Goal: Find specific page/section: Find specific page/section

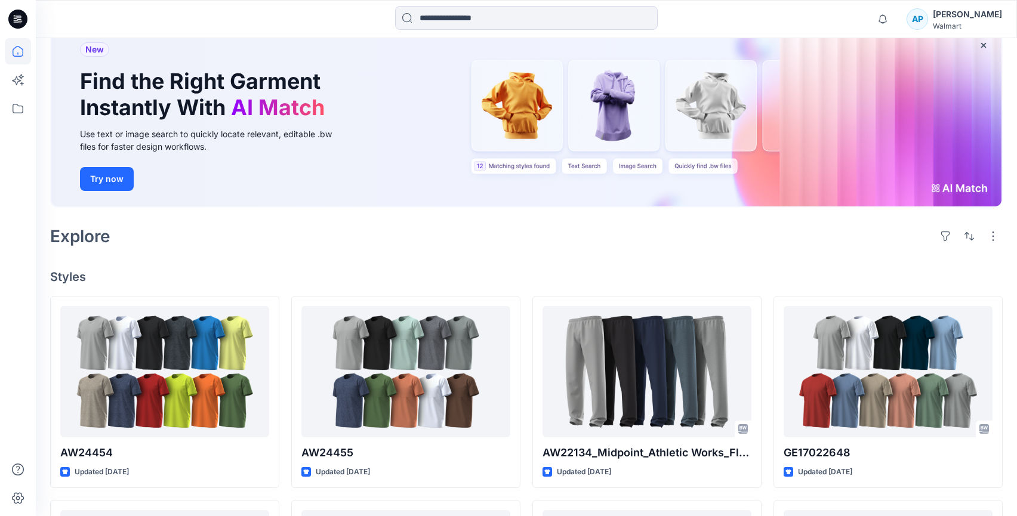
scroll to position [79, 0]
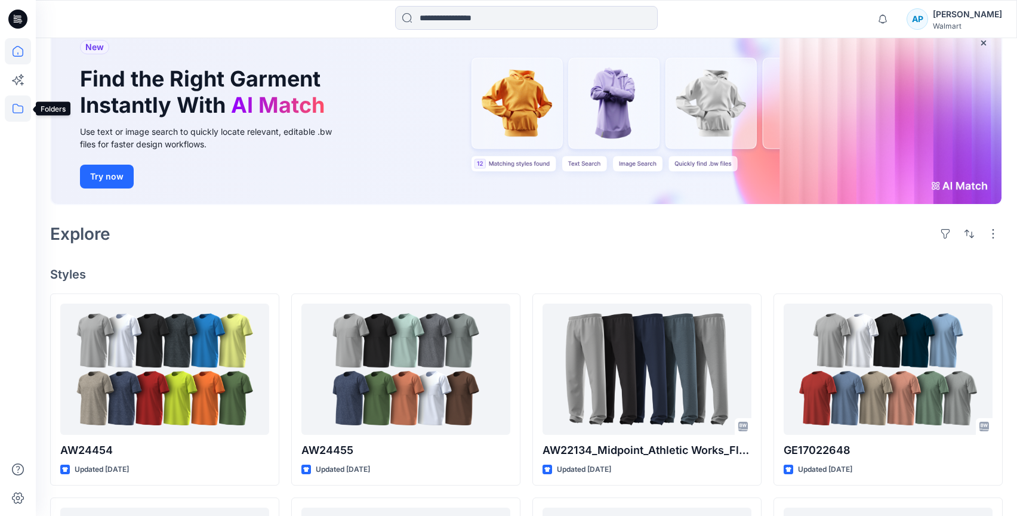
click at [24, 103] on icon at bounding box center [18, 108] width 26 height 26
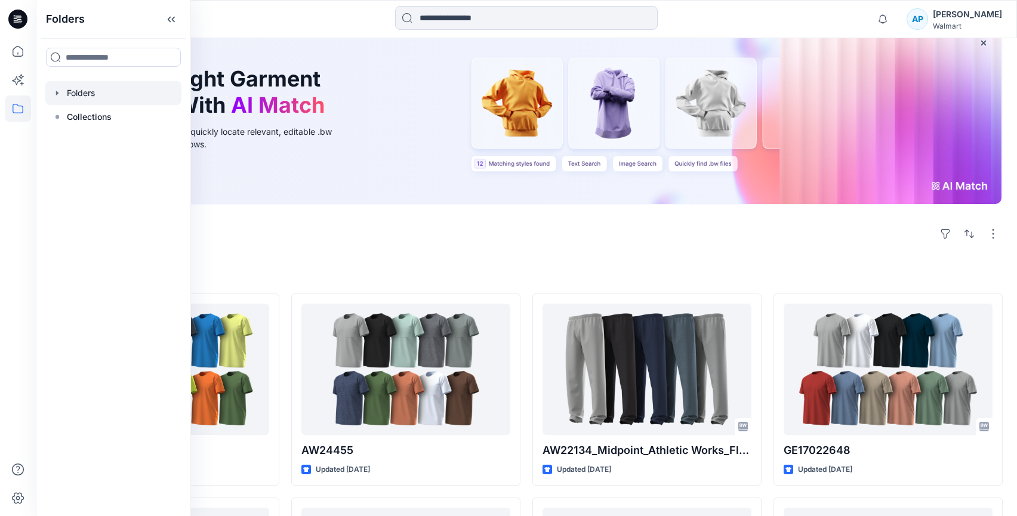
click at [59, 91] on icon "button" at bounding box center [58, 93] width 10 height 10
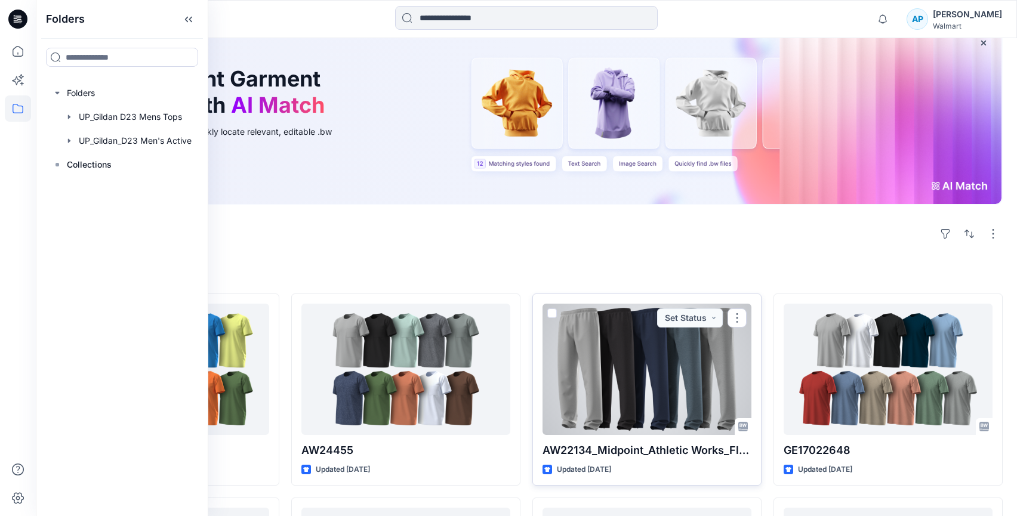
click at [630, 348] on div at bounding box center [646, 369] width 209 height 131
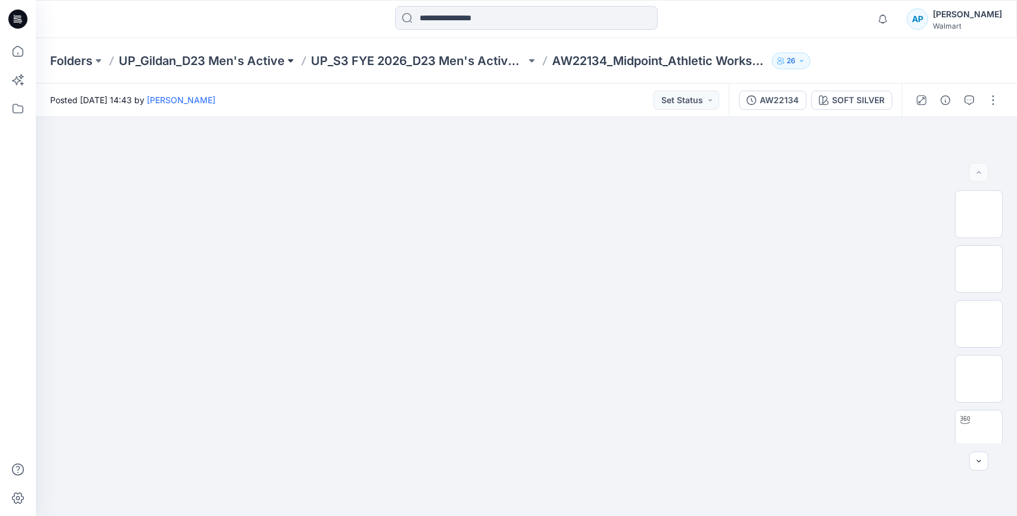
click at [293, 61] on button at bounding box center [291, 61] width 12 height 17
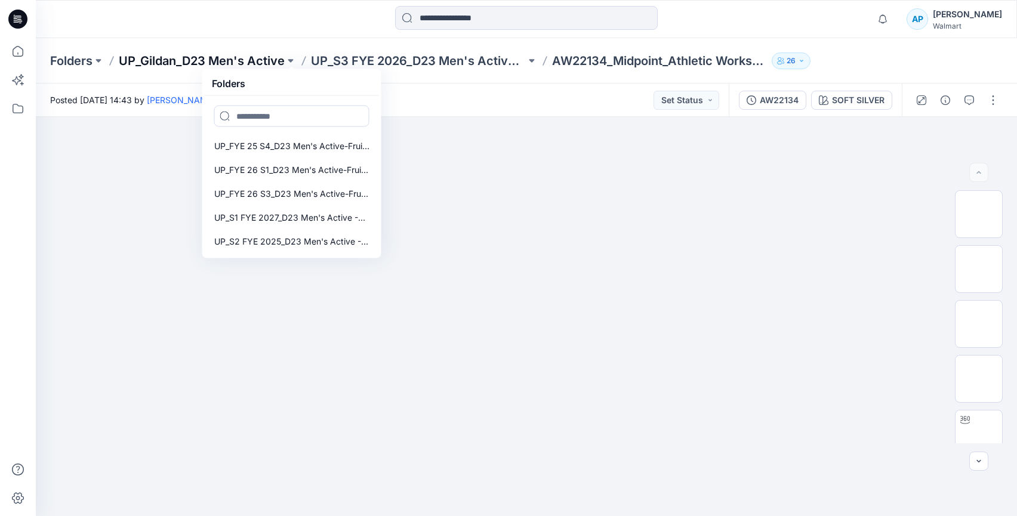
click at [250, 59] on p "UP_Gildan_D23 Men's Active" at bounding box center [202, 61] width 166 height 17
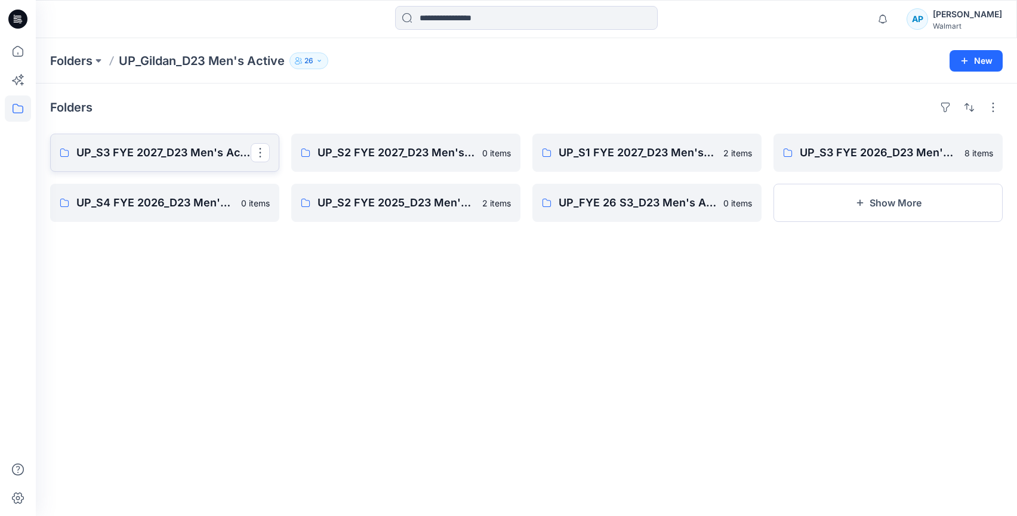
click at [190, 158] on p "UP_S3 FYE 2027_D23 Men's Active -Gildan" at bounding box center [163, 152] width 174 height 17
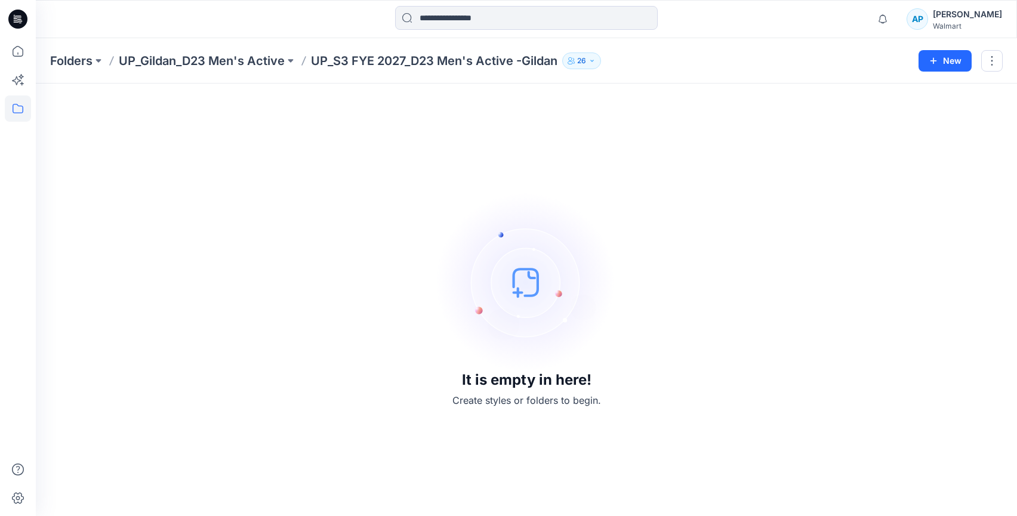
click at [252, 70] on div "Folders UP_Gildan_D23 Men's Active UP_S3 FYE 2027_D23 Men's Active -Gildan 26 N…" at bounding box center [526, 60] width 981 height 45
click at [252, 65] on p "UP_Gildan_D23 Men's Active" at bounding box center [202, 61] width 166 height 17
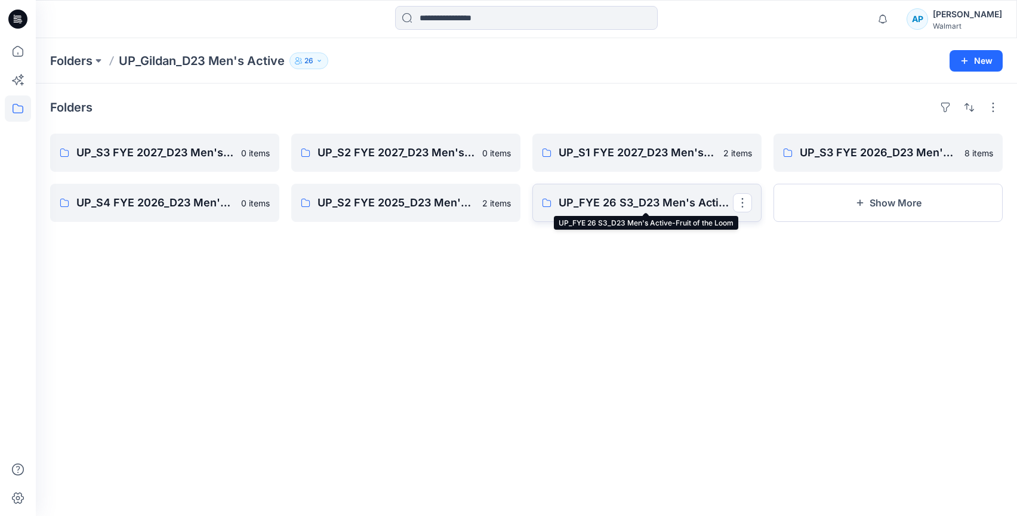
click at [620, 204] on p "UP_FYE 26 S3_D23 Men's Active-Fruit of the Loom" at bounding box center [645, 203] width 174 height 17
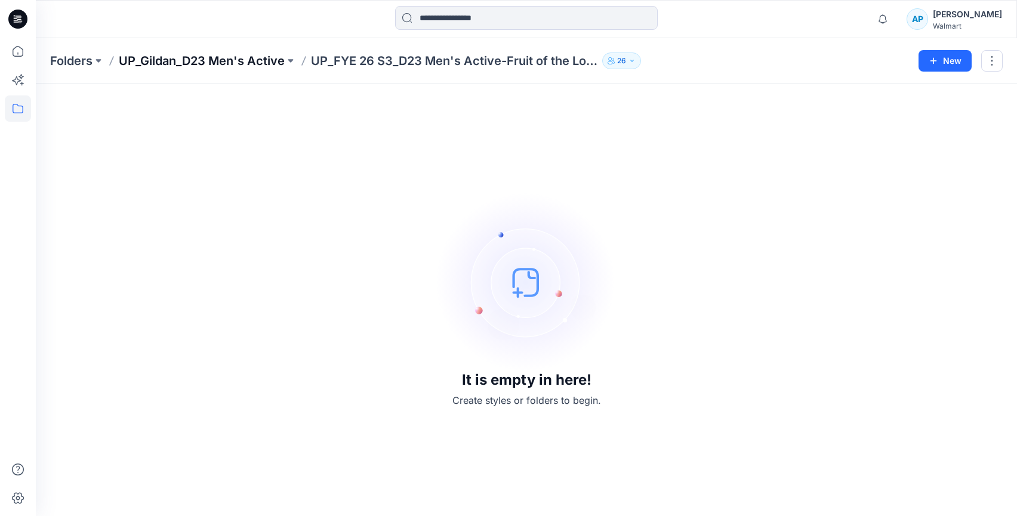
click at [195, 61] on p "UP_Gildan_D23 Men's Active" at bounding box center [202, 61] width 166 height 17
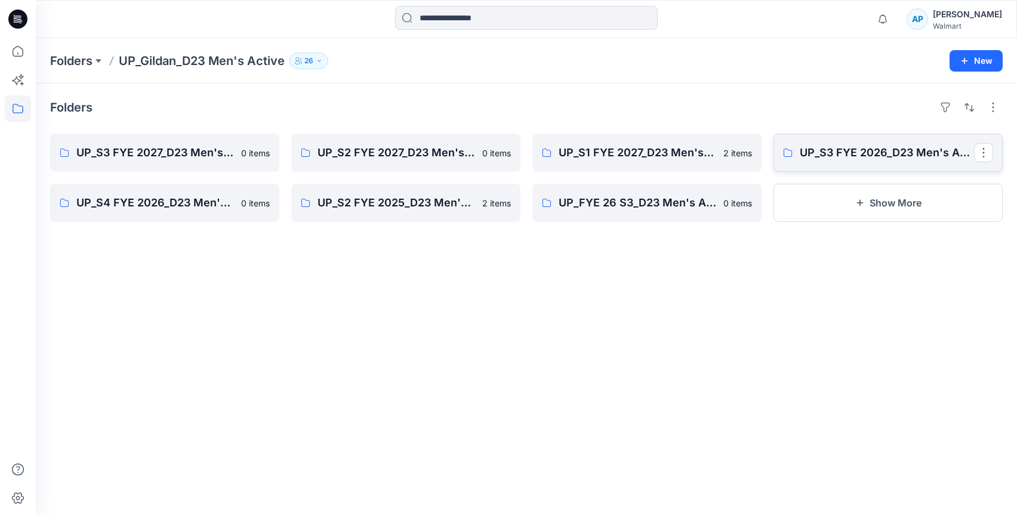
click at [794, 142] on link "UP_S3 FYE 2026_D23 Men's Active -Gildan" at bounding box center [887, 153] width 229 height 38
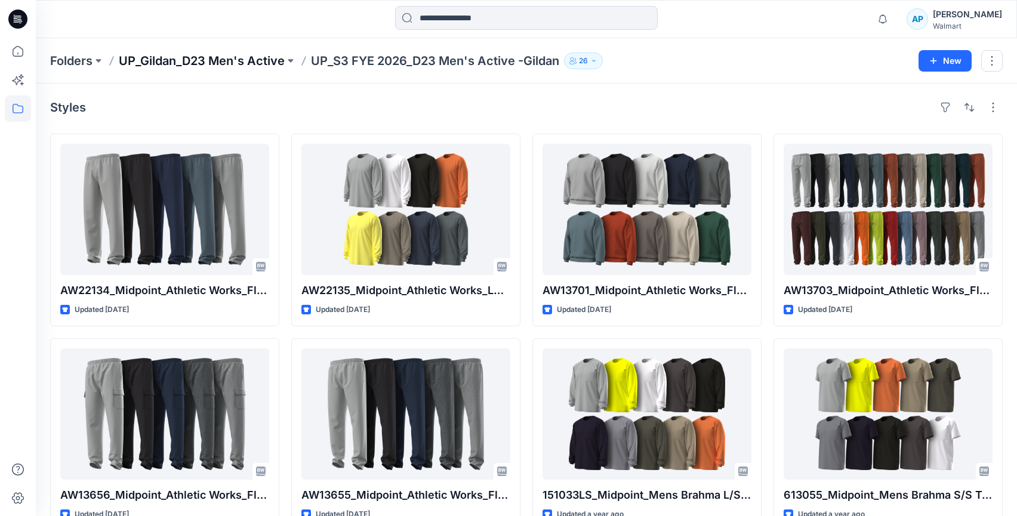
click at [189, 58] on p "UP_Gildan_D23 Men's Active" at bounding box center [202, 61] width 166 height 17
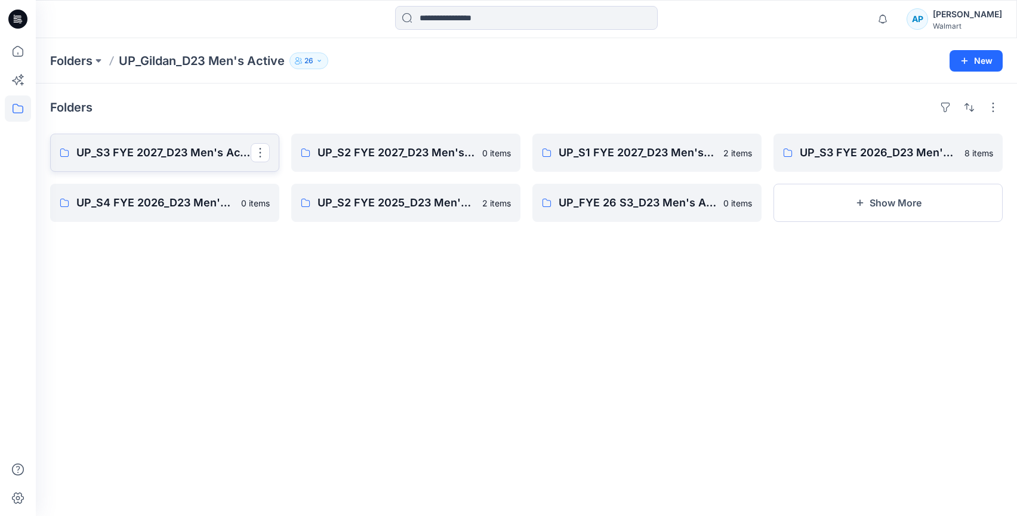
click at [190, 154] on p "UP_S3 FYE 2027_D23 Men's Active -Gildan" at bounding box center [163, 152] width 174 height 17
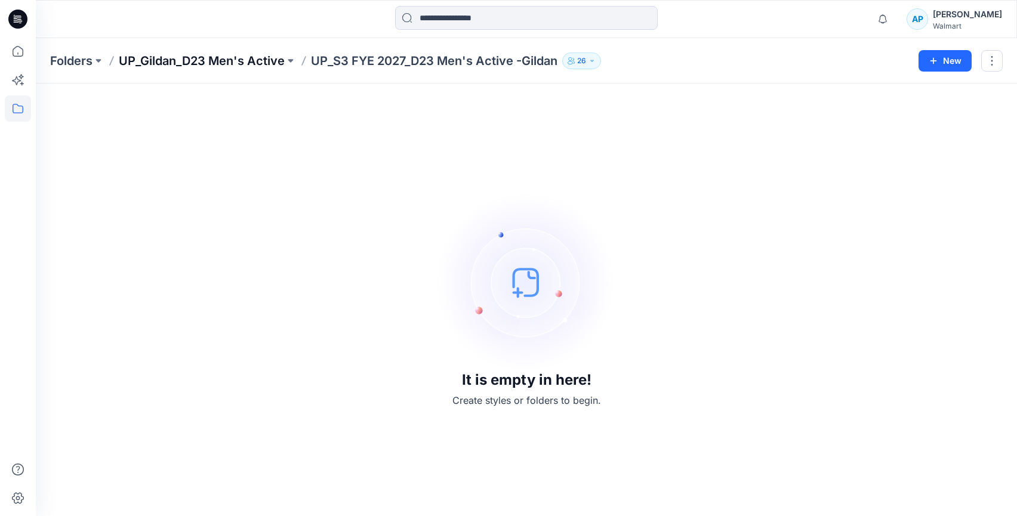
click at [226, 61] on p "UP_Gildan_D23 Men's Active" at bounding box center [202, 61] width 166 height 17
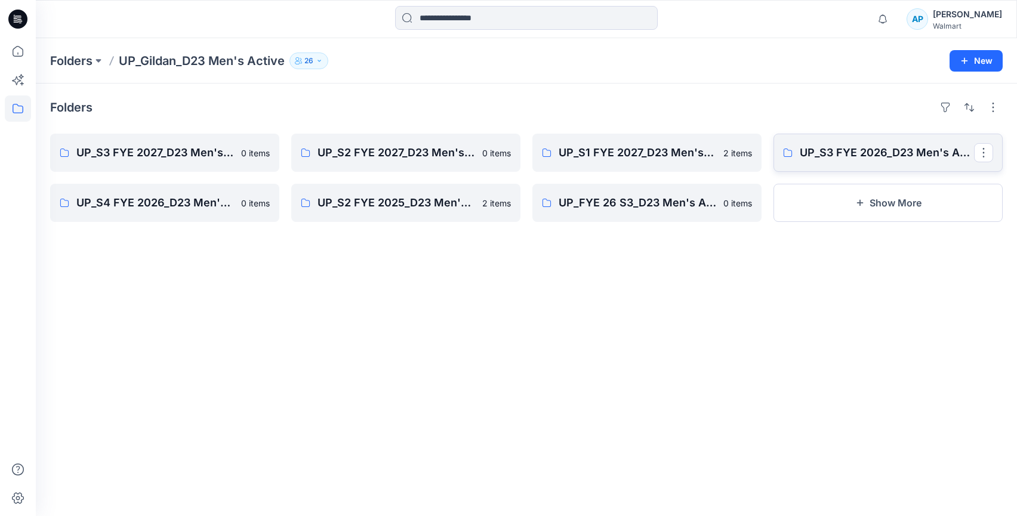
click at [834, 162] on link "UP_S3 FYE 2026_D23 Men's Active -Gildan" at bounding box center [887, 153] width 229 height 38
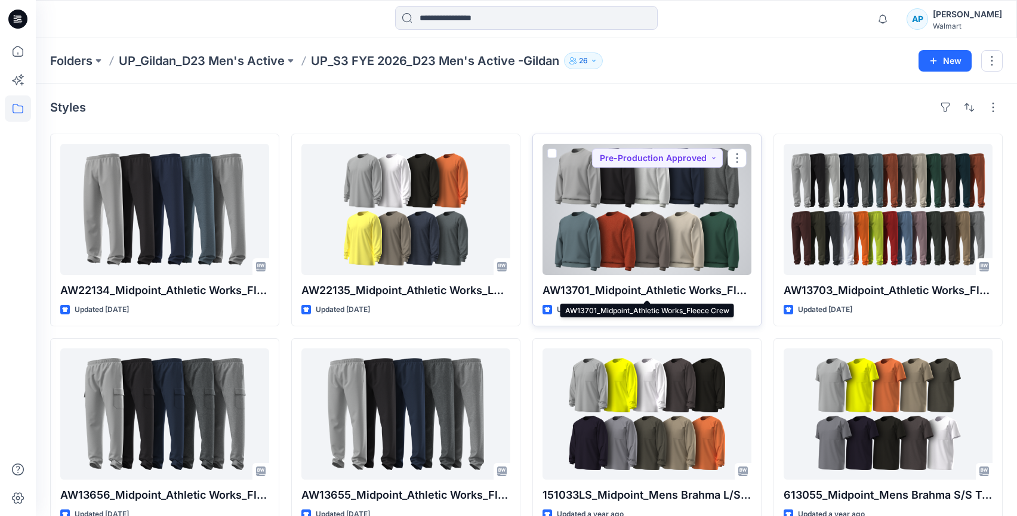
click at [690, 288] on p "AW13701_Midpoint_Athletic Works_Fleece Crew" at bounding box center [646, 290] width 209 height 17
click at [554, 290] on p "AW13701_Midpoint_Athletic Works_Fleece Crew" at bounding box center [646, 290] width 209 height 17
click at [648, 297] on p "AW13701_Midpoint_Athletic Works_Fleece Crew" at bounding box center [646, 290] width 209 height 17
click at [683, 251] on div at bounding box center [646, 209] width 209 height 131
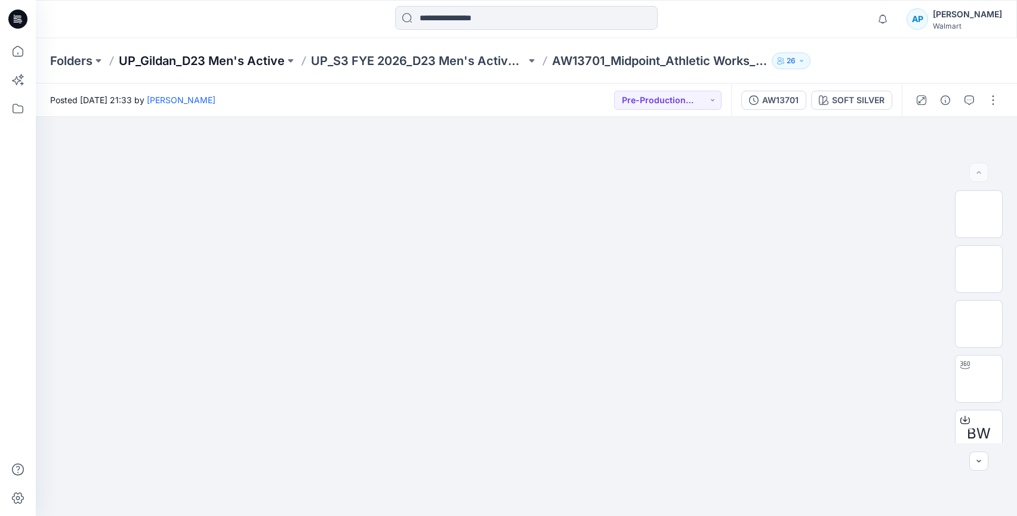
click at [234, 60] on p "UP_Gildan_D23 Men's Active" at bounding box center [202, 61] width 166 height 17
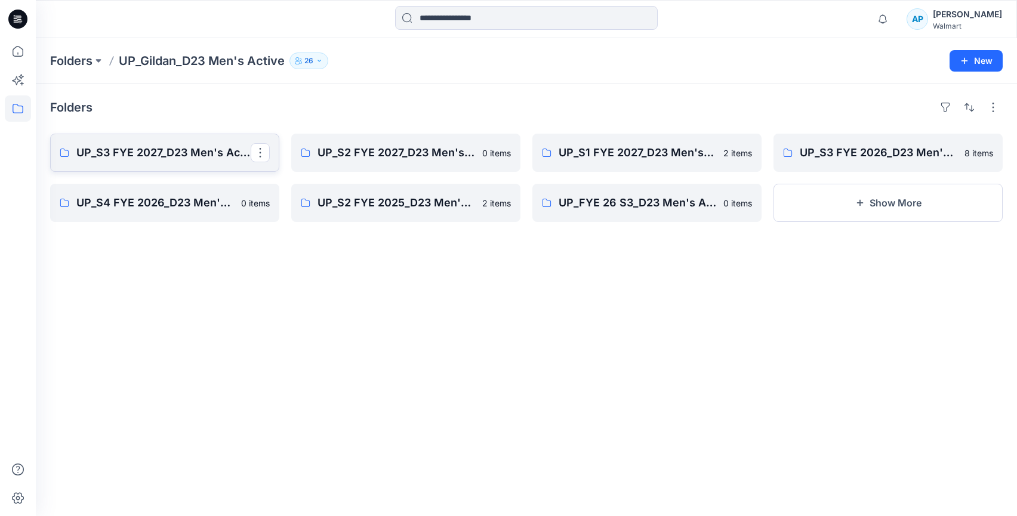
click at [202, 150] on p "UP_S3 FYE 2027_D23 Men's Active -Gildan" at bounding box center [163, 152] width 174 height 17
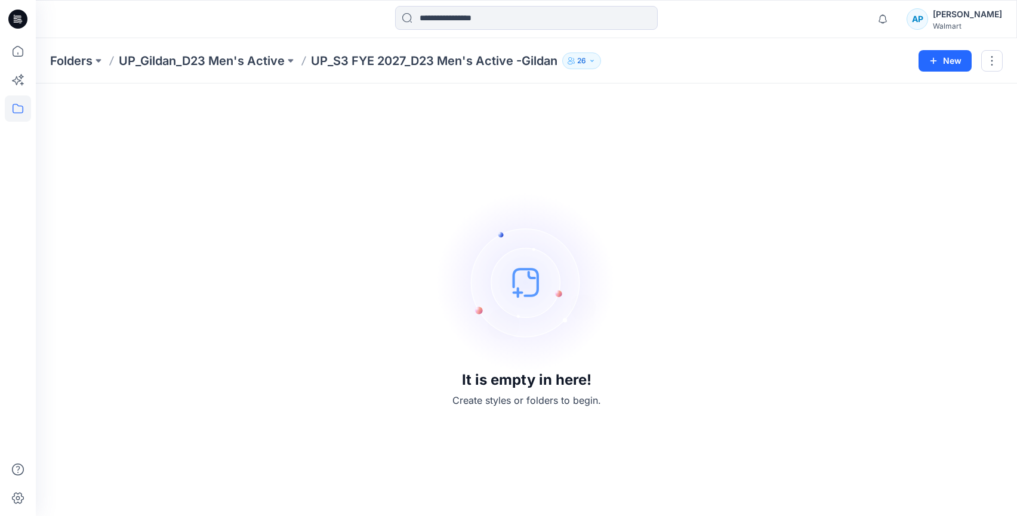
click at [301, 195] on div "It is empty in here! Create styles or folders to begin." at bounding box center [526, 300] width 952 height 404
click at [891, 16] on icon "button" at bounding box center [882, 19] width 23 height 24
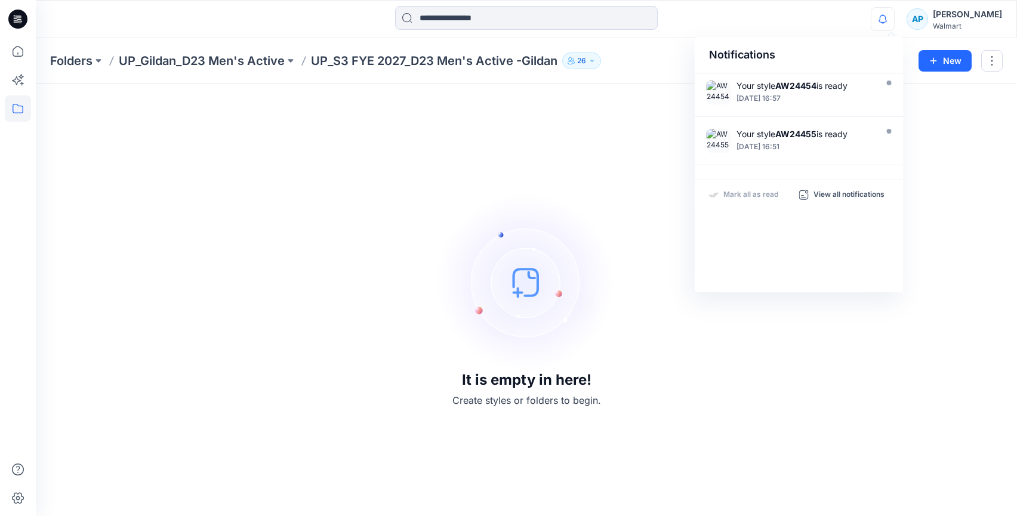
click at [665, 58] on div "Folders UP_Gildan_D23 Men's Active UP_S3 FYE 2027_D23 Men's Active -Gildan 26" at bounding box center [479, 61] width 859 height 17
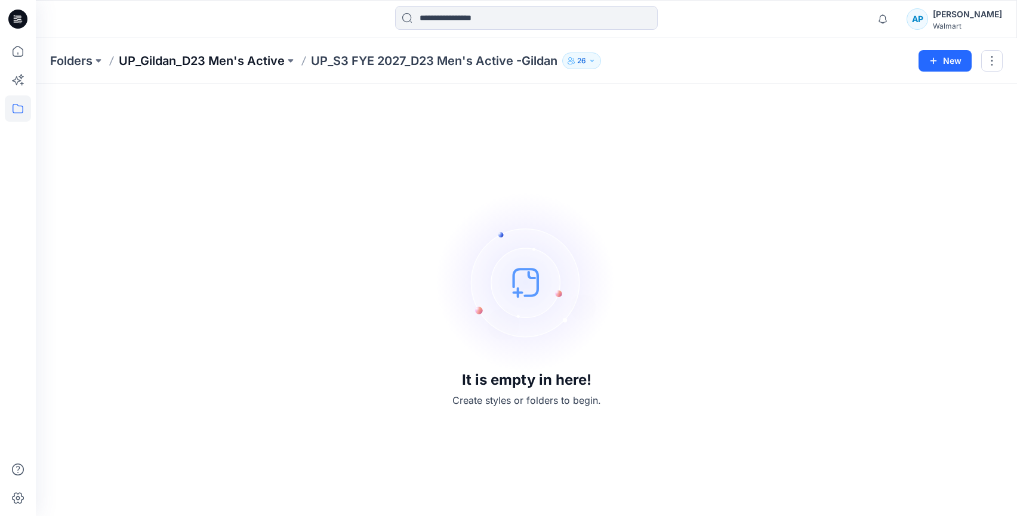
click at [212, 60] on p "UP_Gildan_D23 Men's Active" at bounding box center [202, 61] width 166 height 17
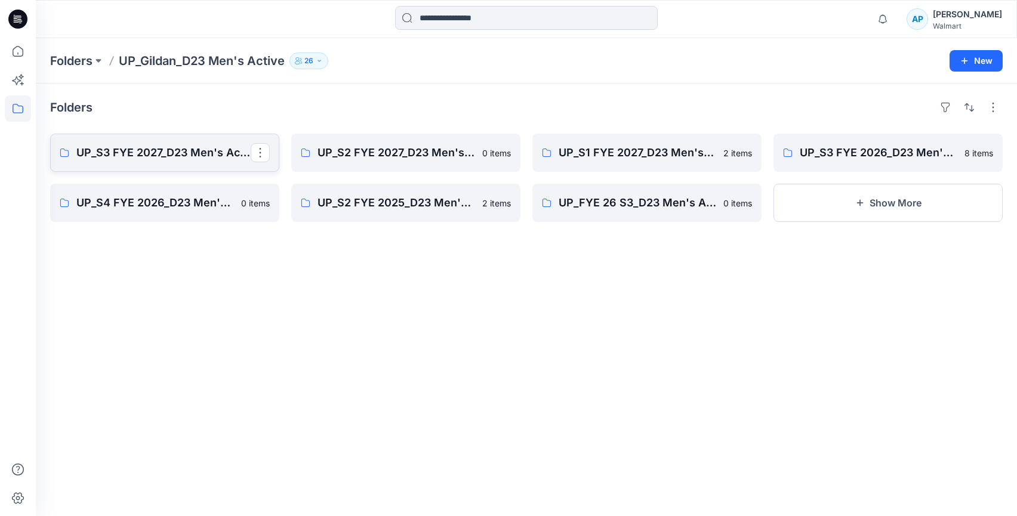
click at [184, 155] on p "UP_S3 FYE 2027_D23 Men's Active -Gildan" at bounding box center [163, 152] width 174 height 17
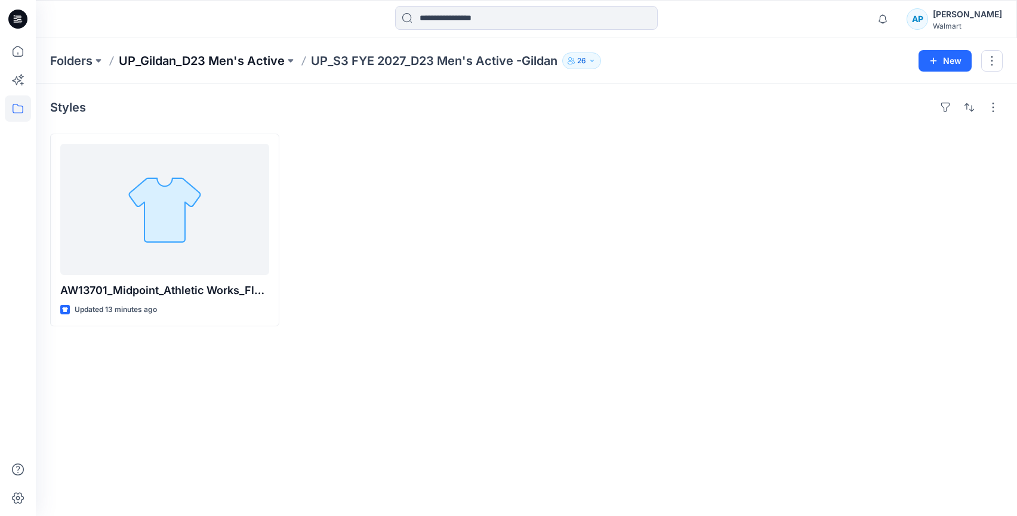
click at [220, 57] on p "UP_Gildan_D23 Men's Active" at bounding box center [202, 61] width 166 height 17
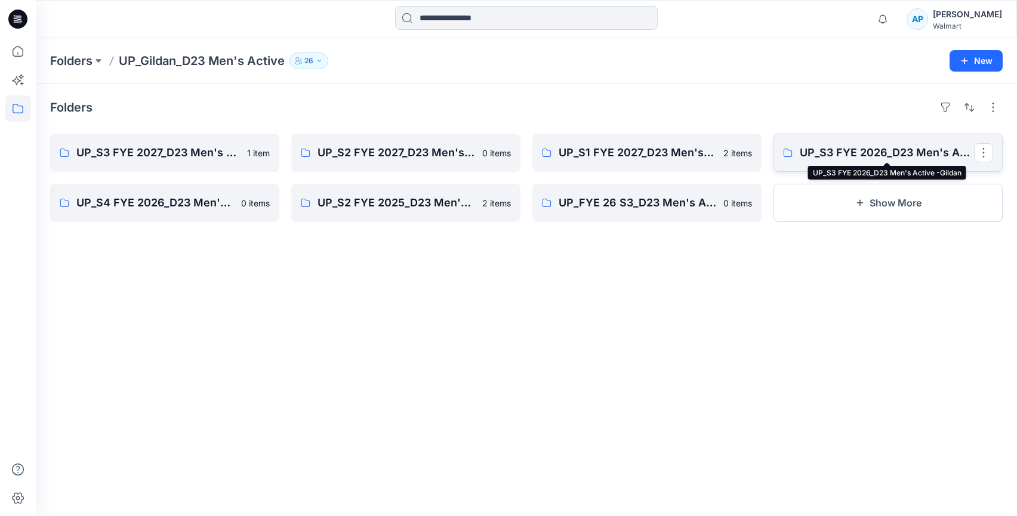
click at [880, 158] on p "UP_S3 FYE 2026_D23 Men's Active -Gildan" at bounding box center [887, 152] width 174 height 17
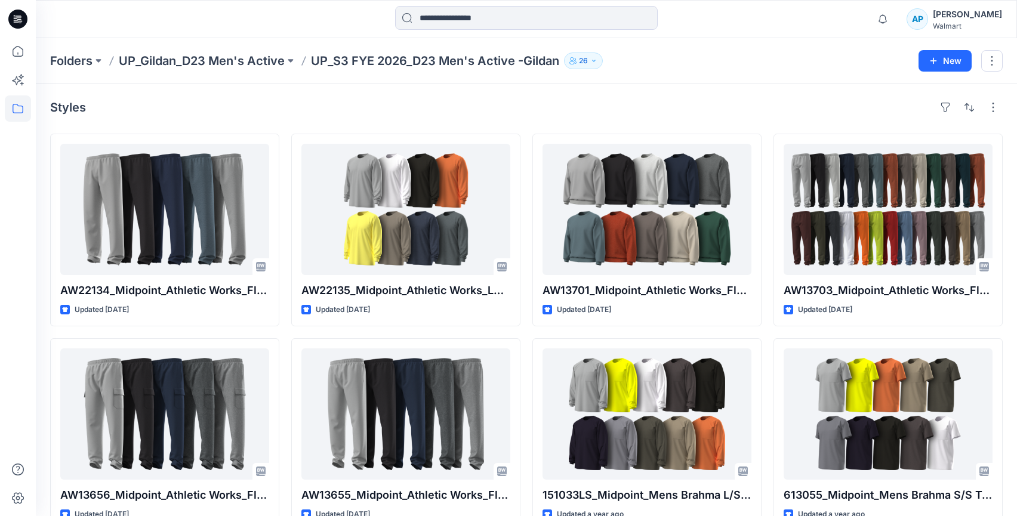
click at [199, 50] on div "Folders UP_Gildan_D23 Men's Active UP_S3 FYE 2026_D23 Men's Active -Gildan 26 N…" at bounding box center [526, 60] width 981 height 45
click at [209, 57] on p "UP_Gildan_D23 Men's Active" at bounding box center [202, 61] width 166 height 17
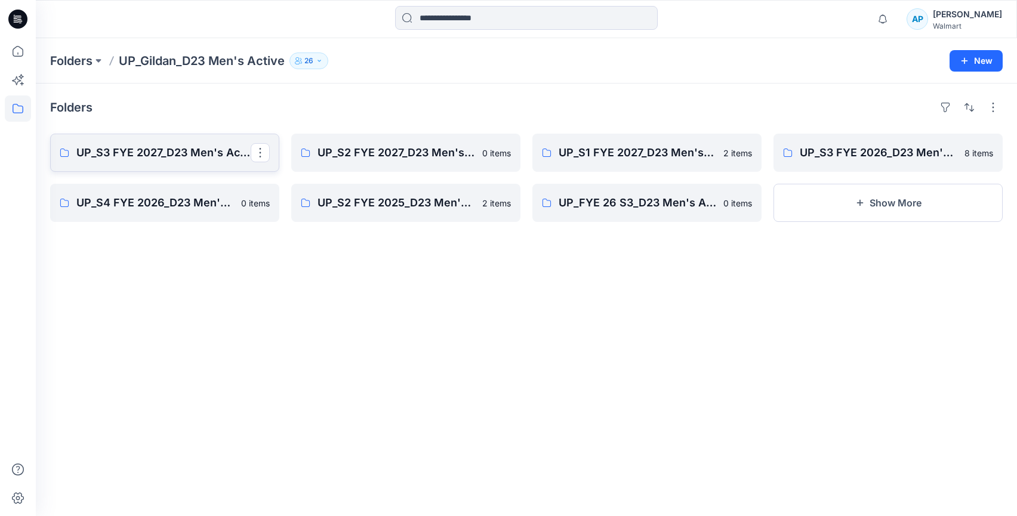
click at [145, 150] on p "UP_S3 FYE 2027_D23 Men's Active -Gildan" at bounding box center [163, 152] width 174 height 17
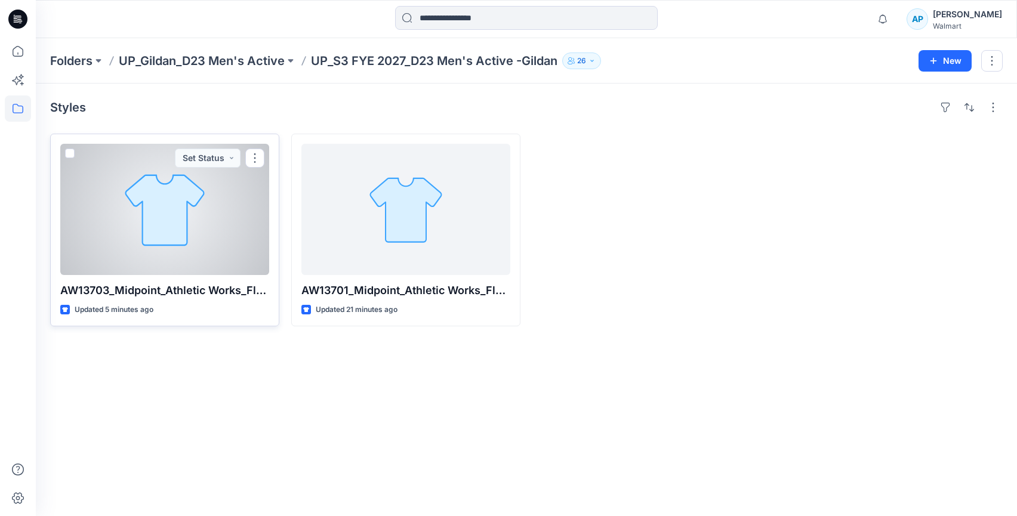
click at [128, 223] on div at bounding box center [164, 209] width 209 height 131
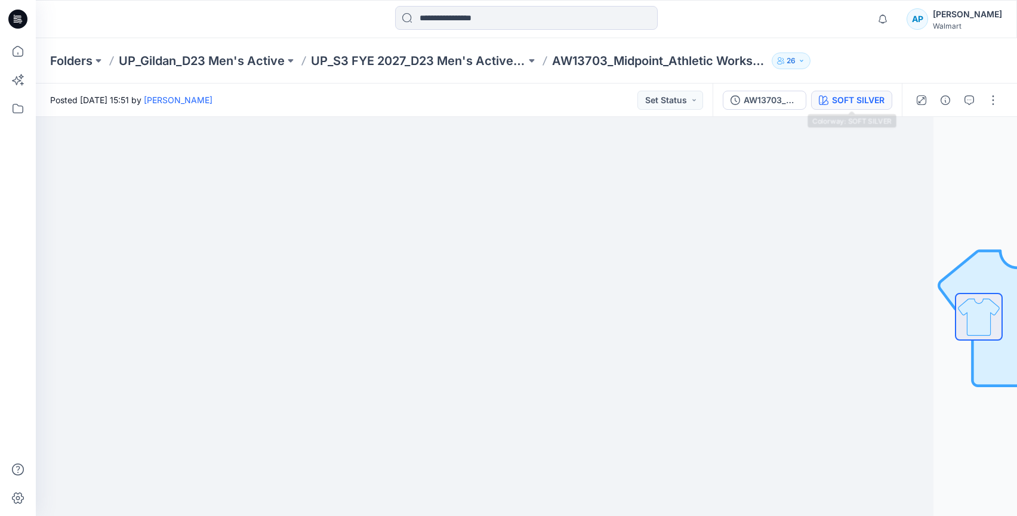
click at [843, 100] on div "SOFT SILVER" at bounding box center [858, 100] width 53 height 13
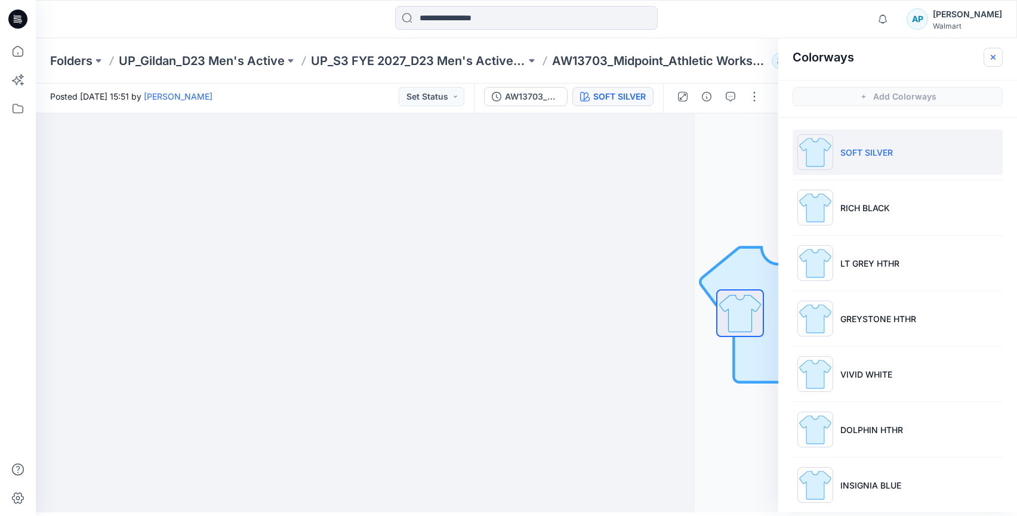
click at [995, 61] on icon "button" at bounding box center [993, 58] width 10 height 10
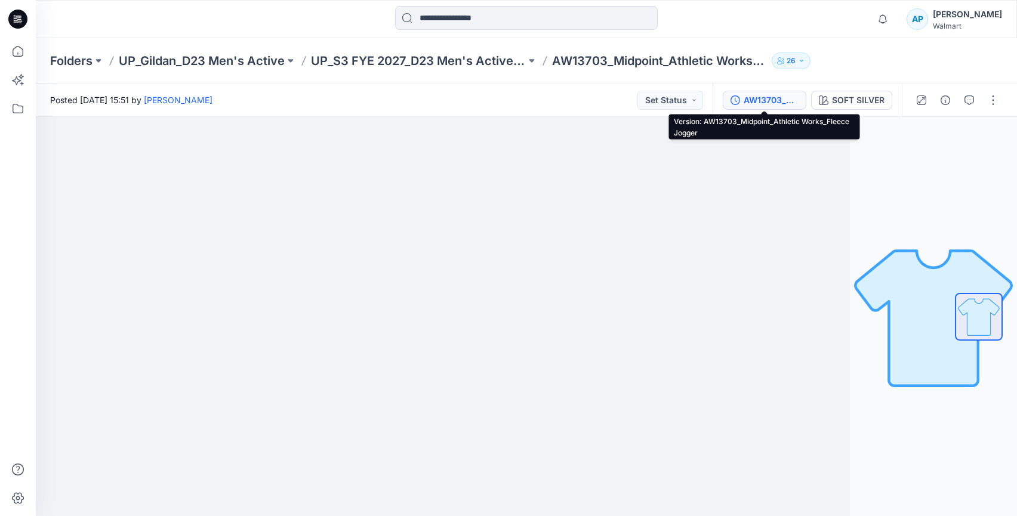
click at [769, 97] on div "AW13703_Midpoint_Athletic Works_Fleece Jogger" at bounding box center [770, 100] width 55 height 13
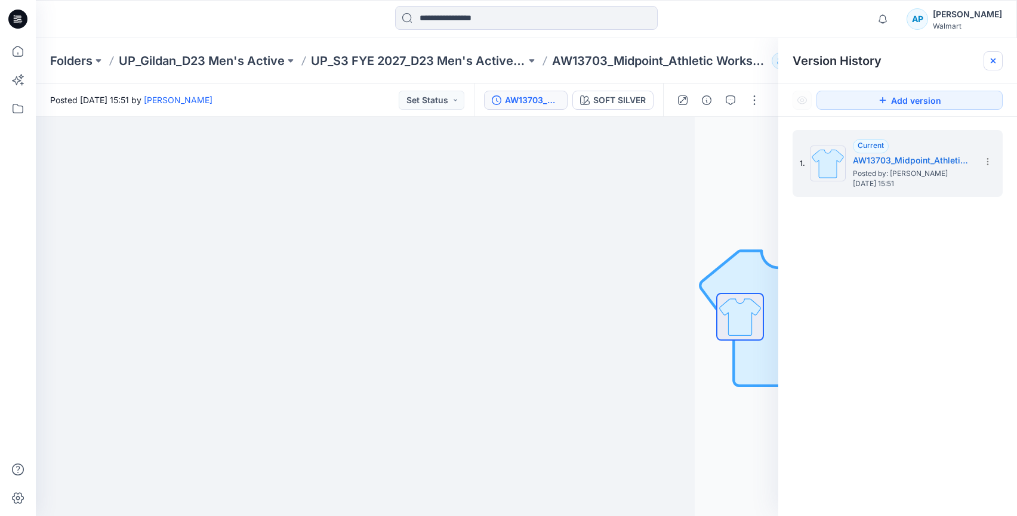
click at [993, 61] on icon at bounding box center [992, 60] width 5 height 5
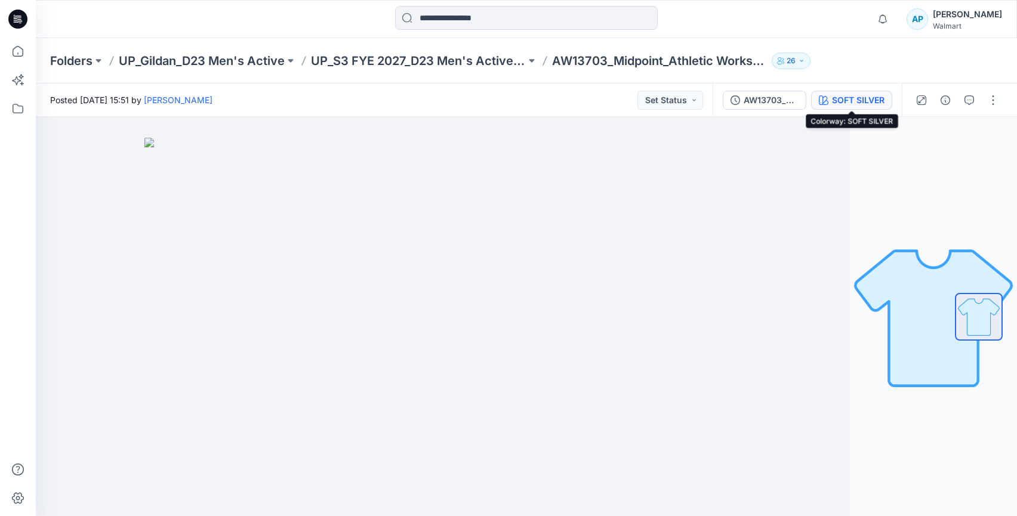
click at [848, 97] on div "SOFT SILVER" at bounding box center [858, 100] width 53 height 13
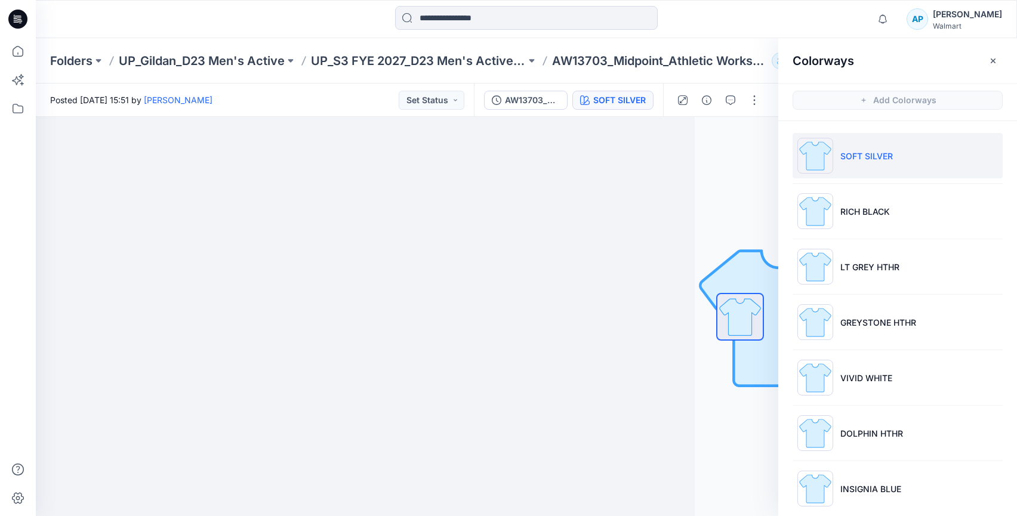
click at [860, 171] on li "SOFT SILVER" at bounding box center [897, 155] width 210 height 45
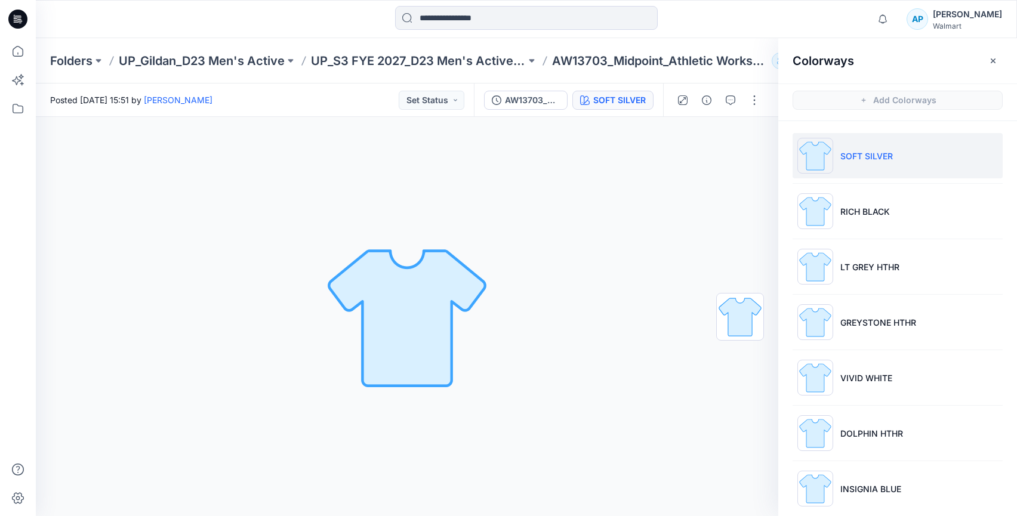
scroll to position [4, 0]
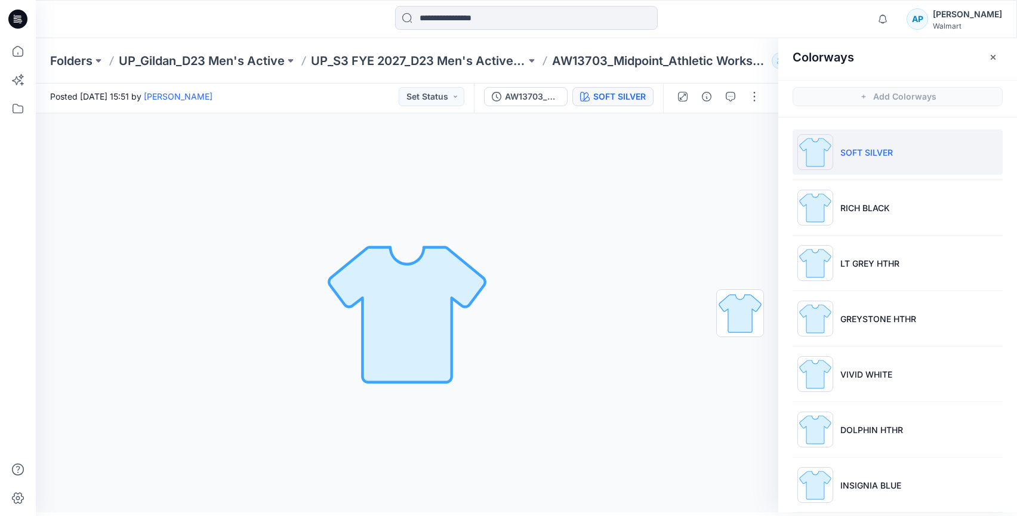
click at [991, 58] on icon "button" at bounding box center [992, 56] width 5 height 5
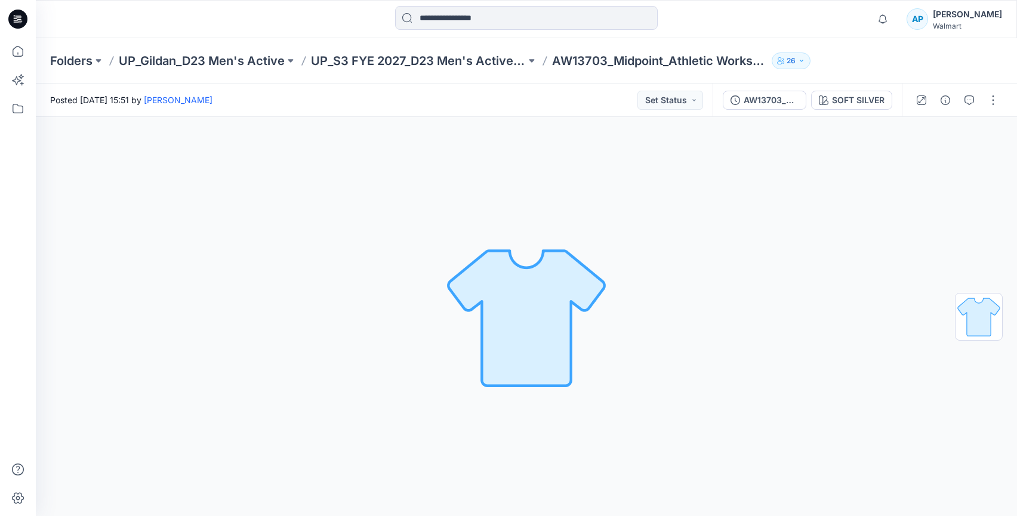
scroll to position [0, 0]
click at [943, 96] on icon "button" at bounding box center [945, 100] width 10 height 10
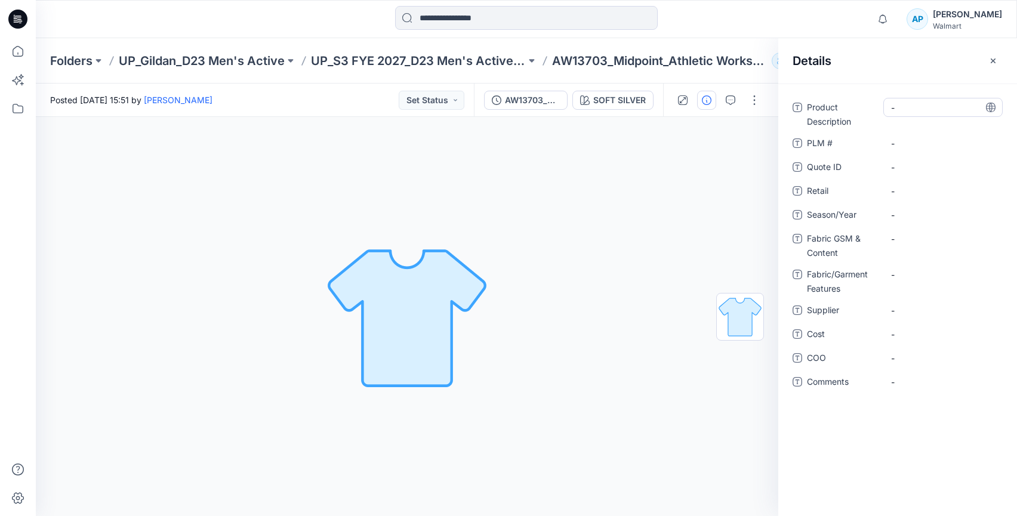
click at [894, 109] on Description "-" at bounding box center [943, 107] width 104 height 13
type textarea "**********"
click at [893, 108] on Description "-" at bounding box center [943, 107] width 104 height 13
click at [914, 108] on textarea at bounding box center [942, 107] width 119 height 19
type textarea "**********"
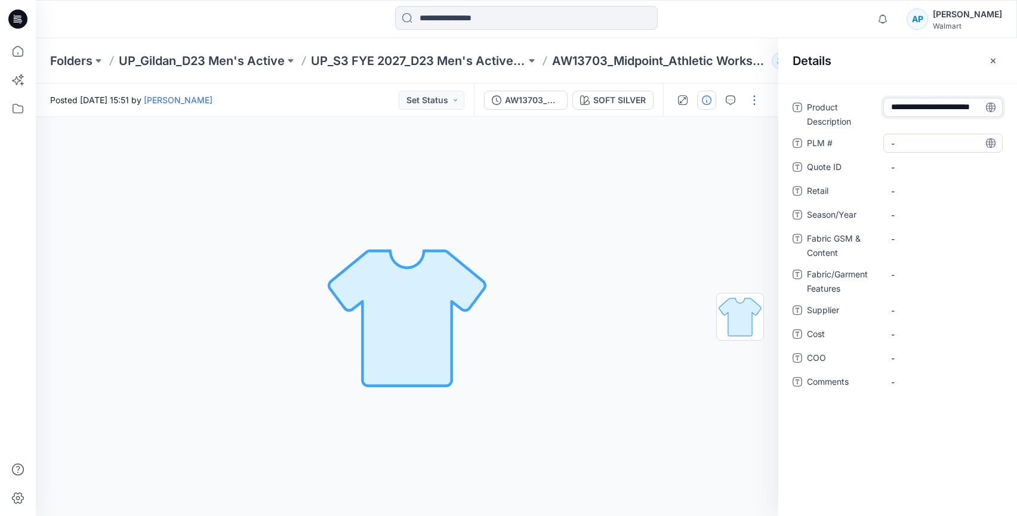
scroll to position [8, 0]
click at [897, 140] on \ "-" at bounding box center [943, 143] width 104 height 13
type textarea "*******"
click at [900, 108] on Description "-" at bounding box center [943, 107] width 104 height 13
click at [867, 61] on div "Details" at bounding box center [897, 60] width 239 height 45
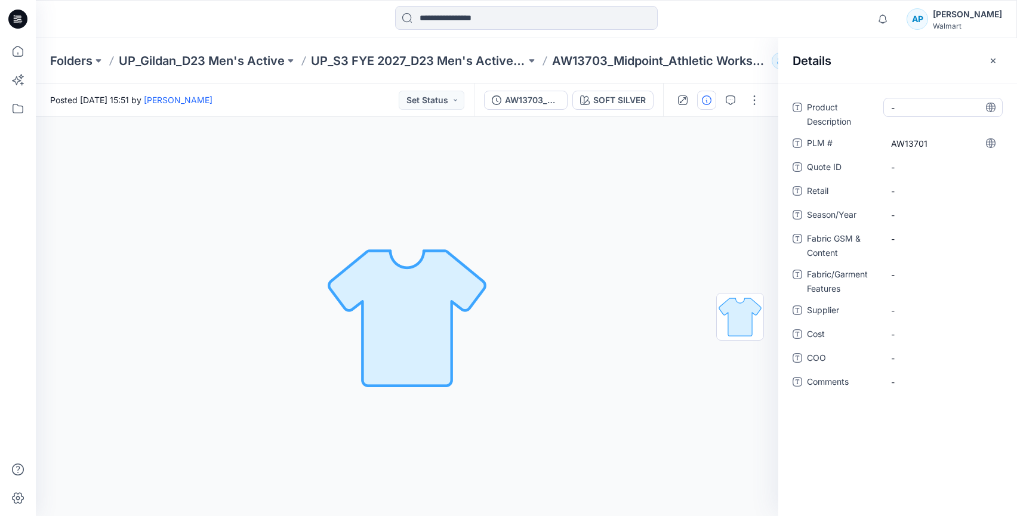
click at [903, 109] on Description "-" at bounding box center [943, 107] width 104 height 13
type textarea "**********"
click at [900, 69] on div "Details" at bounding box center [897, 60] width 239 height 45
click at [894, 214] on span "-" at bounding box center [943, 215] width 104 height 13
type textarea "****"
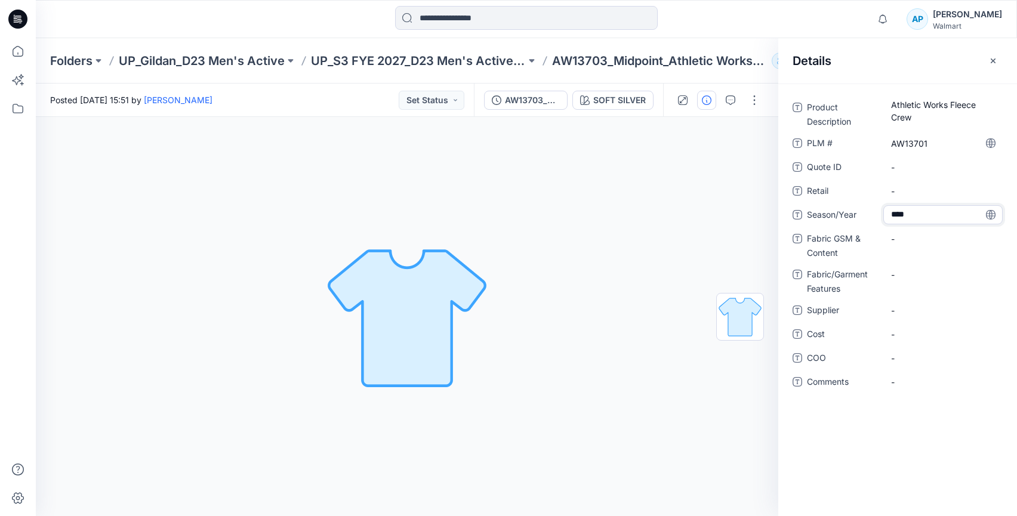
click at [890, 60] on div "Details" at bounding box center [897, 60] width 239 height 45
click at [897, 240] on Content "-" at bounding box center [943, 239] width 104 height 13
type textarea "**********"
click at [885, 70] on div "Details" at bounding box center [897, 60] width 239 height 45
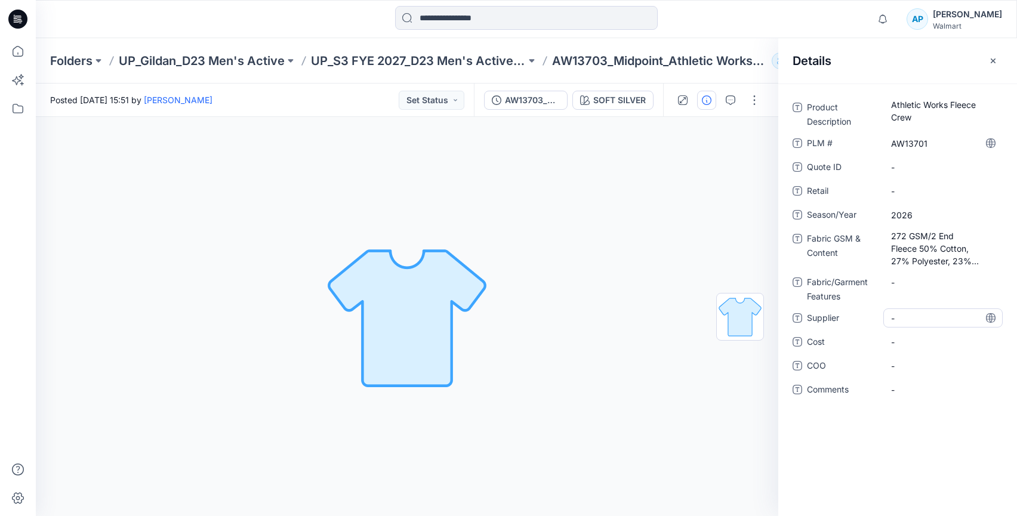
click at [908, 320] on span "-" at bounding box center [943, 318] width 104 height 13
type textarea "******"
click at [844, 39] on div "Details" at bounding box center [897, 60] width 239 height 45
click at [991, 62] on icon "button" at bounding box center [992, 60] width 4 height 4
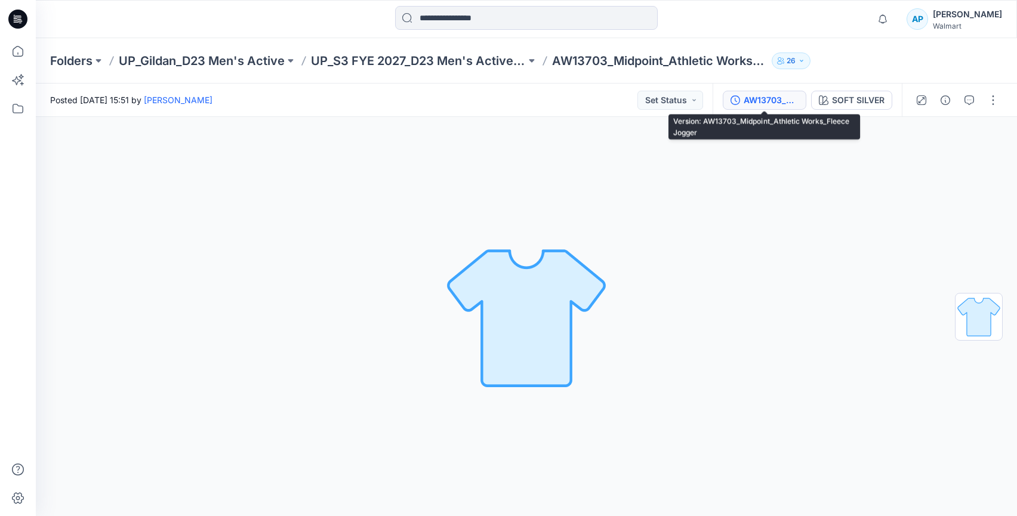
click at [789, 95] on div "AW13703_Midpoint_Athletic Works_Fleece Jogger" at bounding box center [770, 100] width 55 height 13
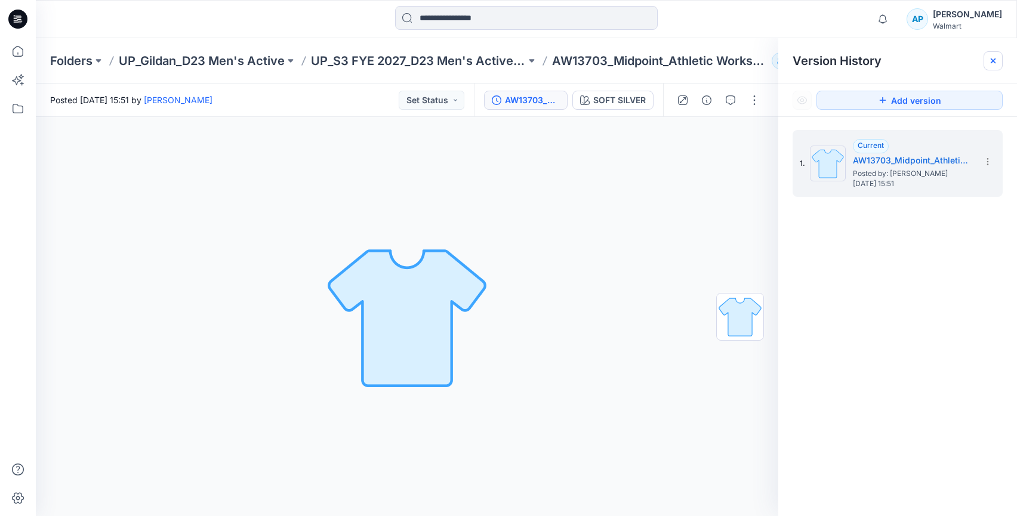
click at [1002, 60] on div at bounding box center [992, 60] width 19 height 19
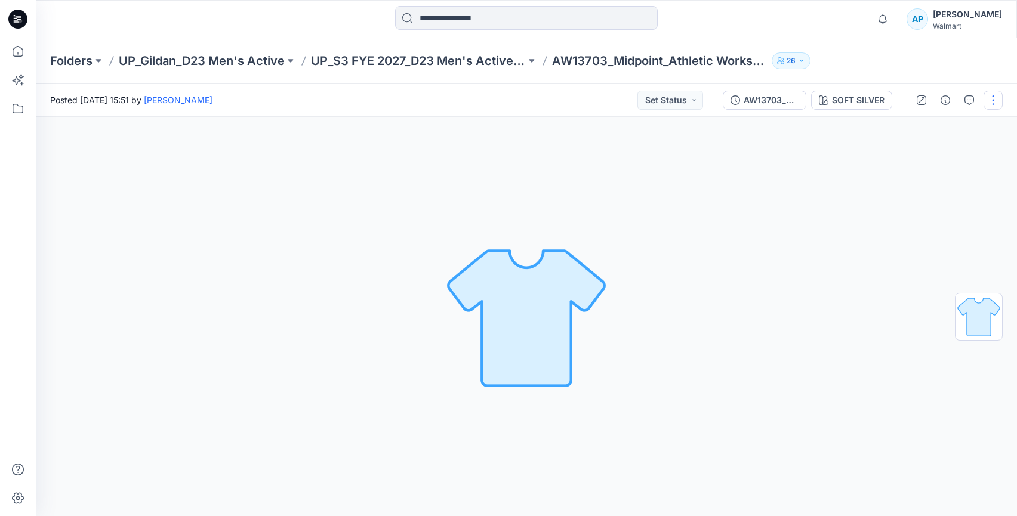
click at [999, 100] on button "button" at bounding box center [992, 100] width 19 height 19
click at [786, 35] on div "Notifications Your style AW24454 is ready [DATE] 16:57 Your style AW24455 is re…" at bounding box center [526, 19] width 981 height 38
click at [771, 98] on div "AW13703_Midpoint_Athletic Works_Fleece Jogger" at bounding box center [770, 100] width 55 height 13
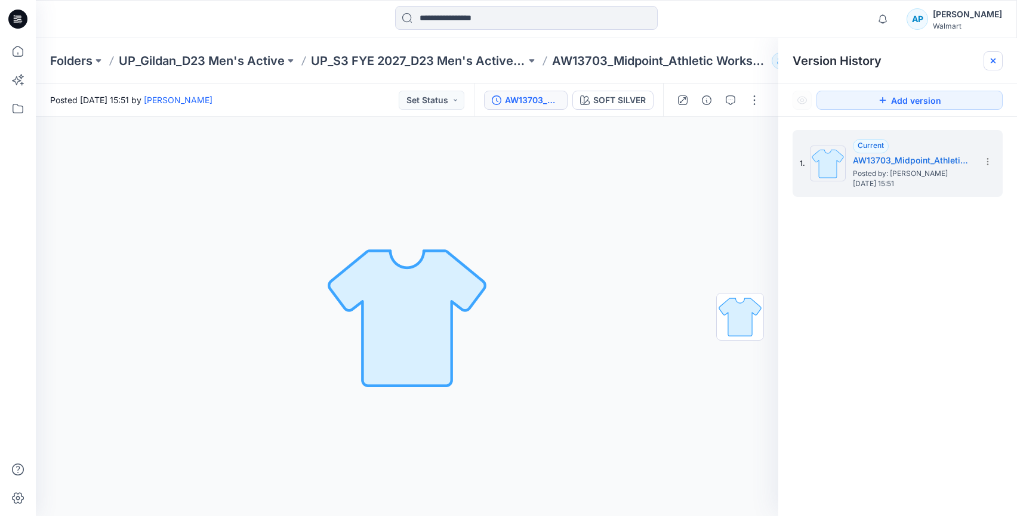
click at [994, 59] on g at bounding box center [992, 60] width 5 height 5
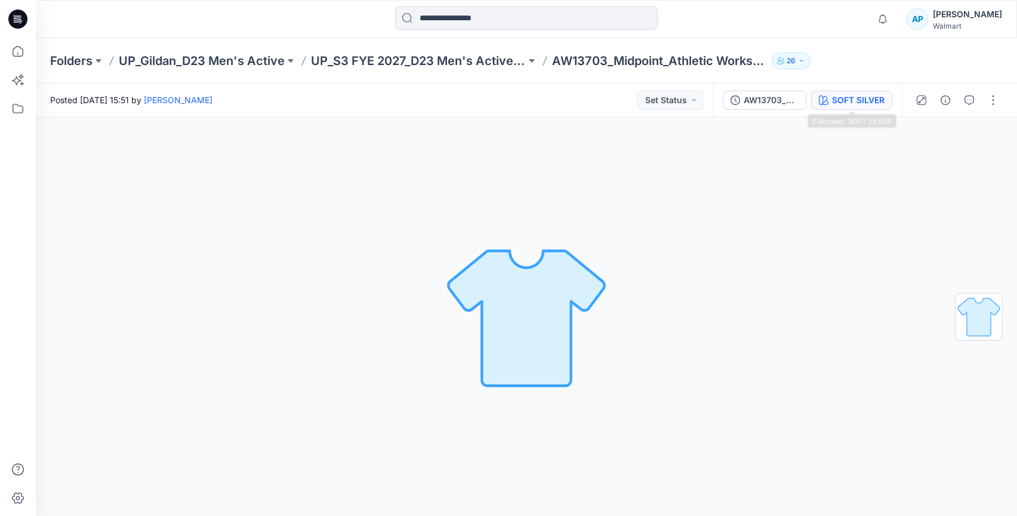
click at [860, 94] on div "SOFT SILVER" at bounding box center [858, 100] width 53 height 13
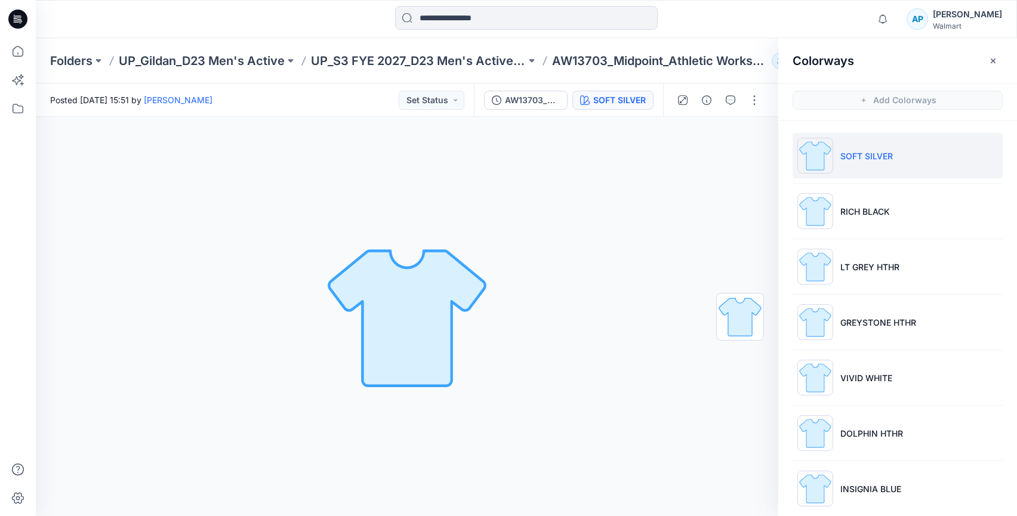
click at [840, 169] on li "SOFT SILVER" at bounding box center [897, 155] width 210 height 45
click at [989, 64] on icon "button" at bounding box center [993, 61] width 10 height 10
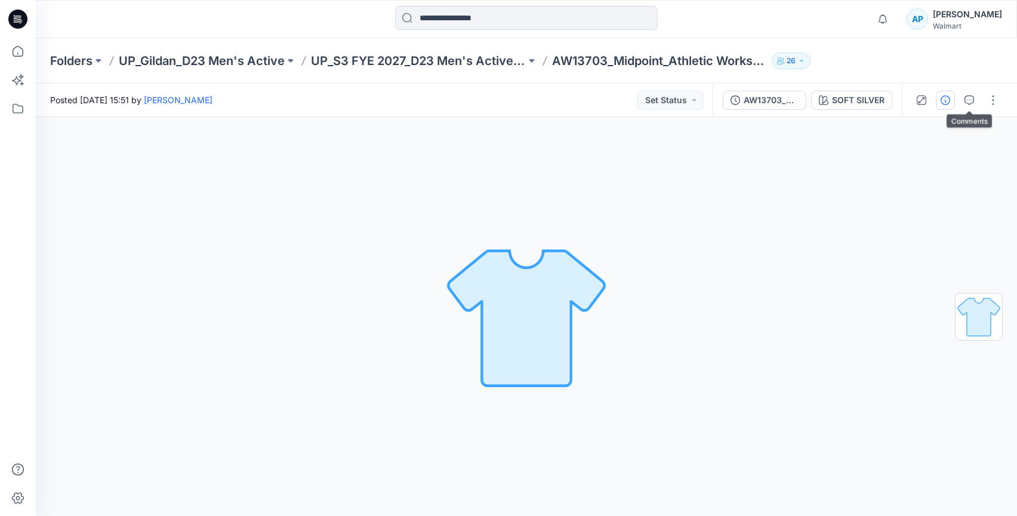
click at [949, 98] on button "button" at bounding box center [945, 100] width 19 height 19
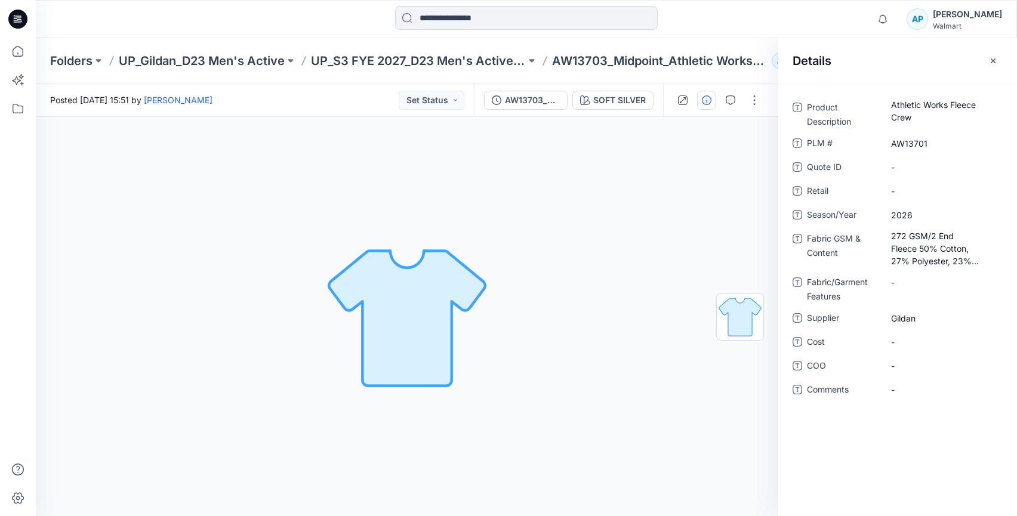
click at [990, 60] on icon "button" at bounding box center [993, 61] width 10 height 10
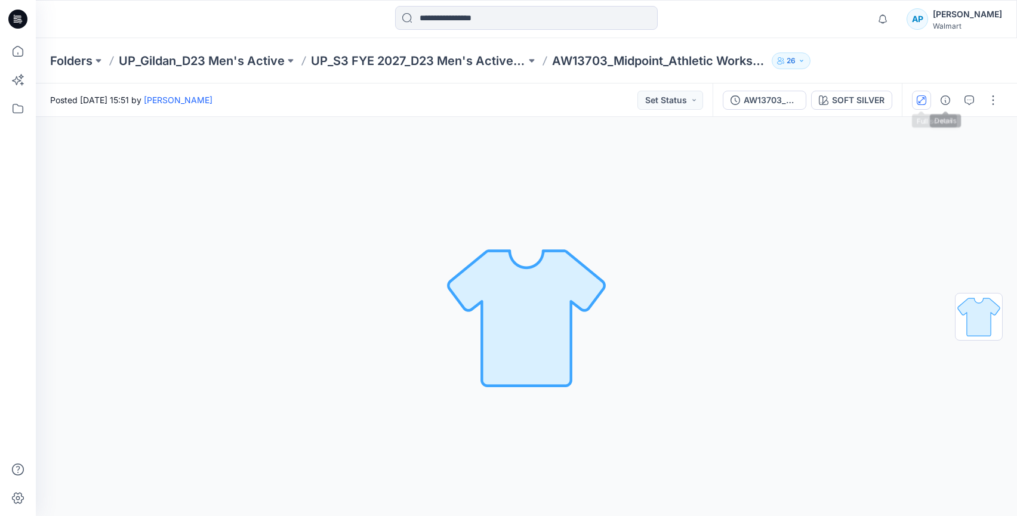
click at [923, 98] on icon "button" at bounding box center [922, 100] width 10 height 10
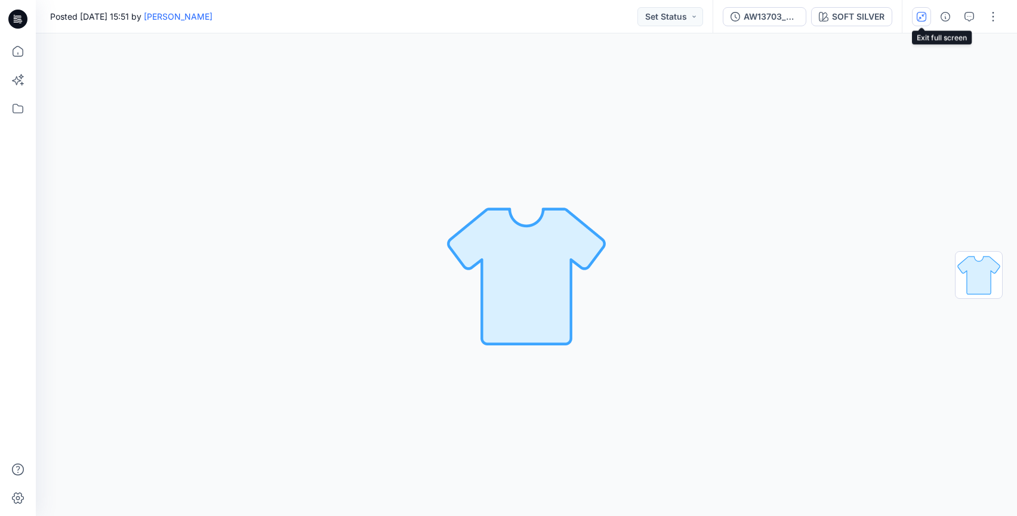
click at [924, 20] on icon "button" at bounding box center [922, 17] width 10 height 10
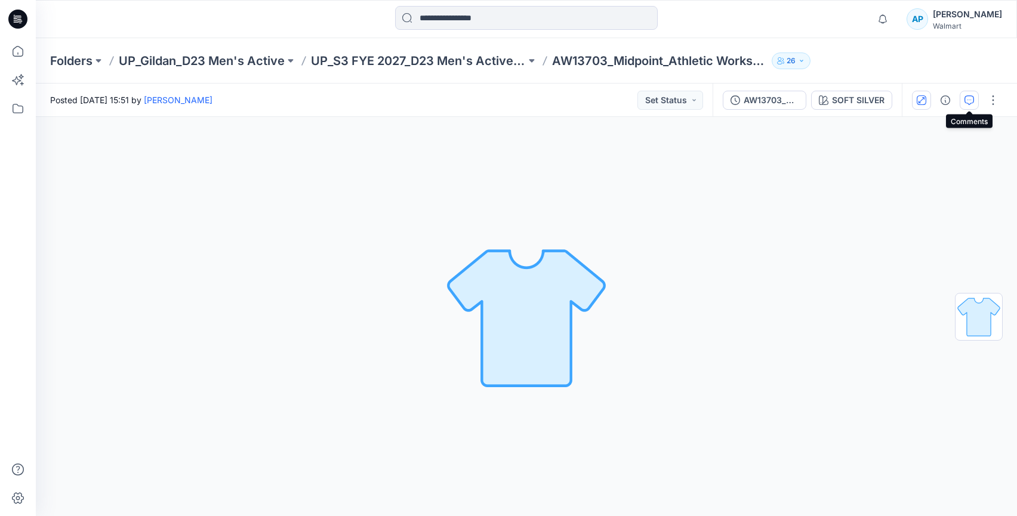
click at [967, 105] on button "button" at bounding box center [968, 100] width 19 height 19
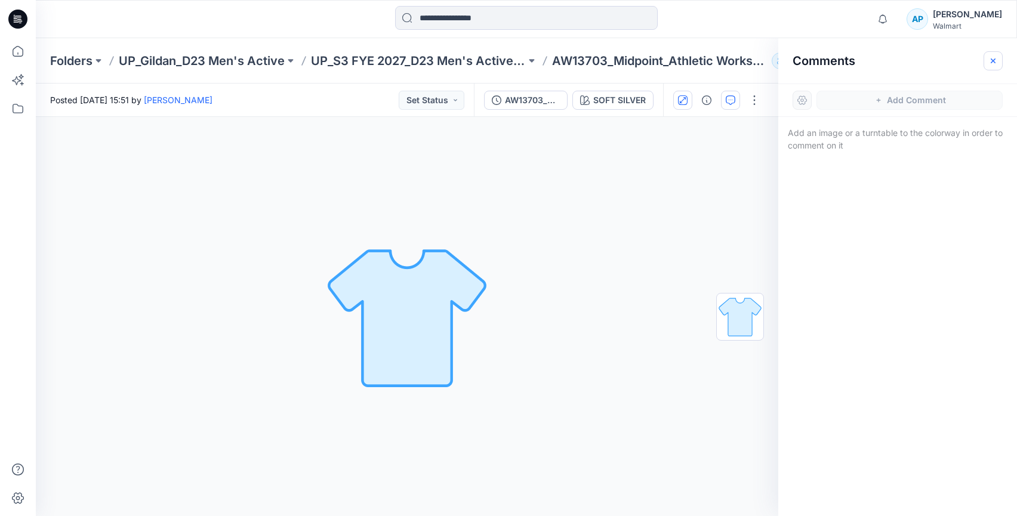
click at [997, 60] on icon "button" at bounding box center [993, 61] width 10 height 10
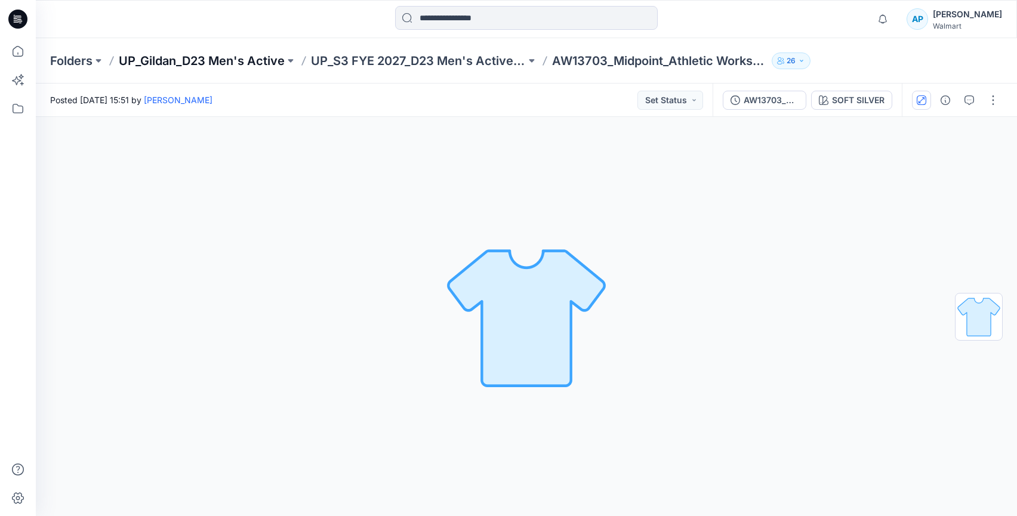
click at [223, 64] on p "UP_Gildan_D23 Men's Active" at bounding box center [202, 61] width 166 height 17
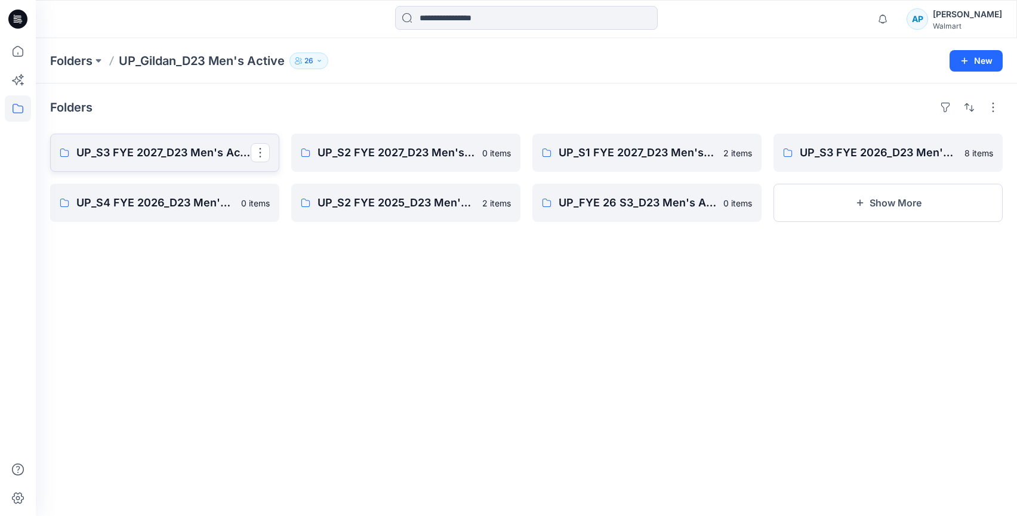
click at [196, 159] on p "UP_S3 FYE 2027_D23 Men's Active -Gildan" at bounding box center [163, 152] width 174 height 17
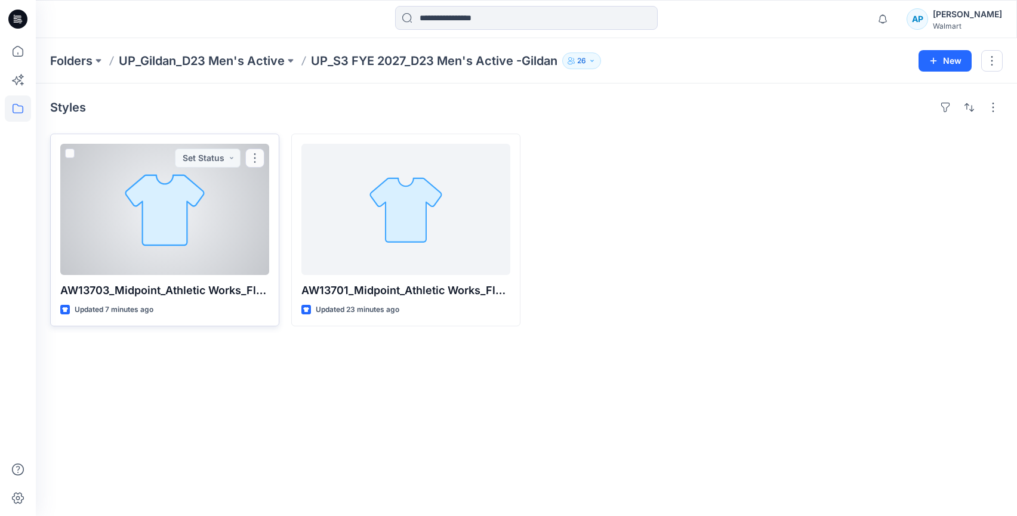
click at [180, 243] on div at bounding box center [164, 209] width 209 height 131
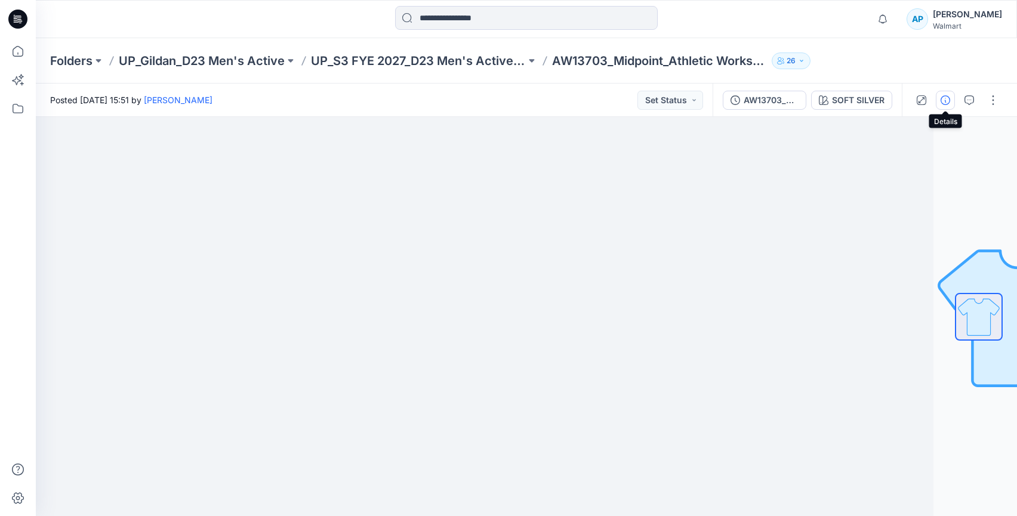
click at [946, 100] on icon "button" at bounding box center [945, 100] width 10 height 10
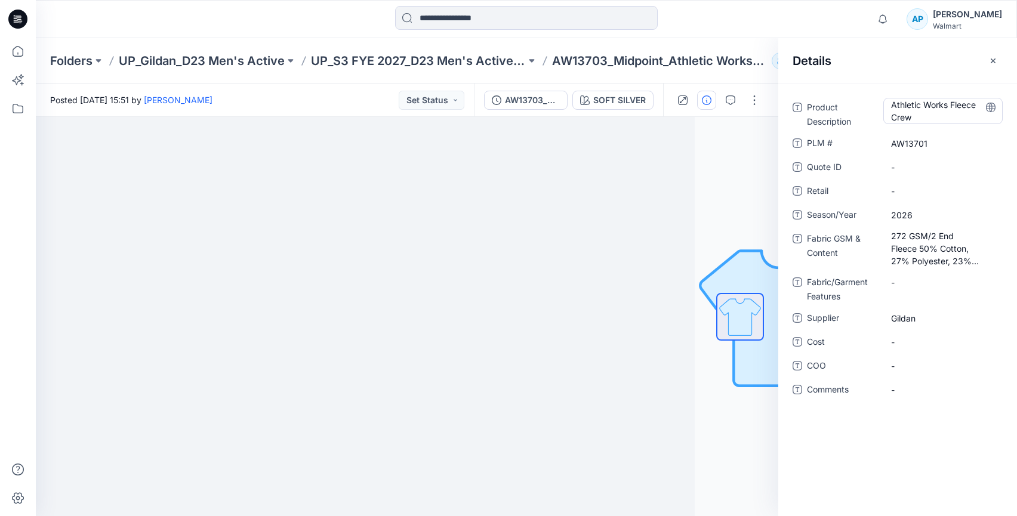
click at [912, 117] on Description "Athletic Works Fleece Crew" at bounding box center [943, 110] width 104 height 25
drag, startPoint x: 906, startPoint y: 119, endPoint x: 876, endPoint y: 118, distance: 29.9
click at [876, 118] on div "**********" at bounding box center [897, 113] width 210 height 31
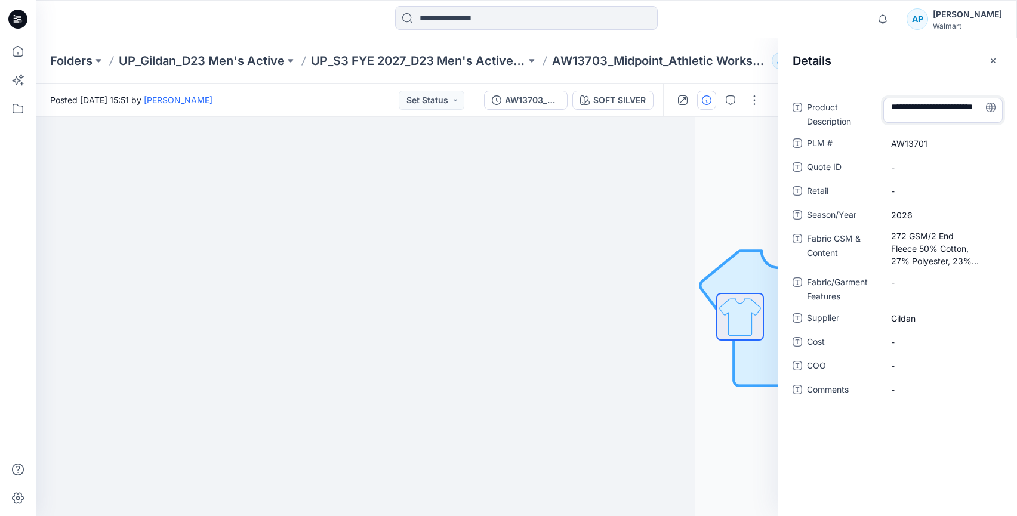
type textarea "**********"
drag, startPoint x: 763, startPoint y: 27, endPoint x: 763, endPoint y: 33, distance: 6.0
click at [763, 27] on div at bounding box center [526, 19] width 490 height 26
click at [920, 146] on \ "AW13701" at bounding box center [943, 143] width 104 height 13
type textarea "*******"
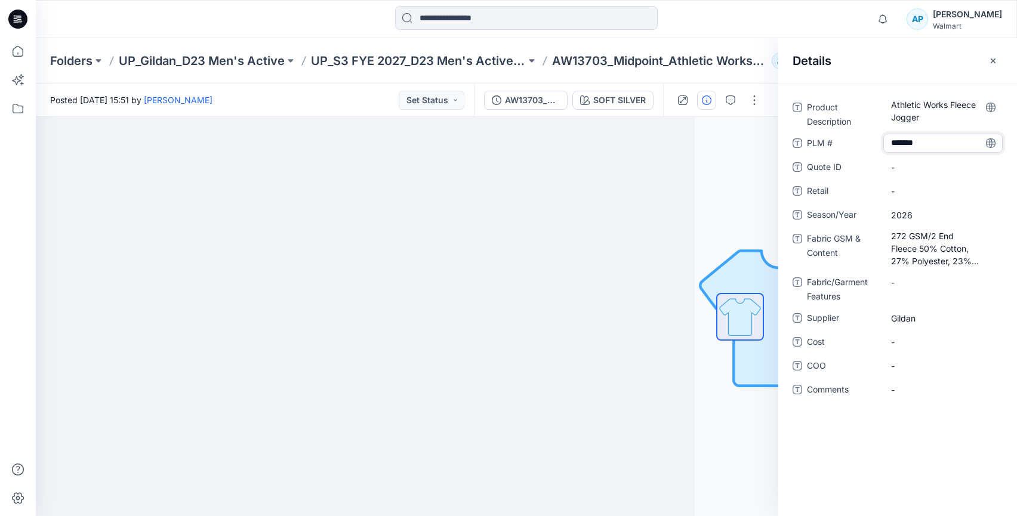
click at [739, 26] on div at bounding box center [526, 19] width 490 height 26
click at [998, 58] on button "button" at bounding box center [992, 60] width 19 height 19
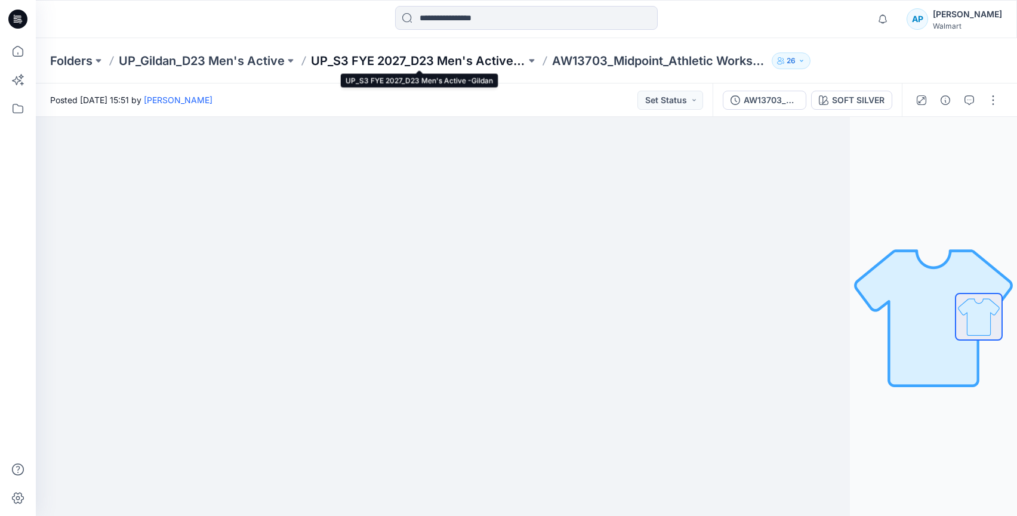
click at [419, 58] on p "UP_S3 FYE 2027_D23 Men's Active -Gildan" at bounding box center [418, 61] width 215 height 17
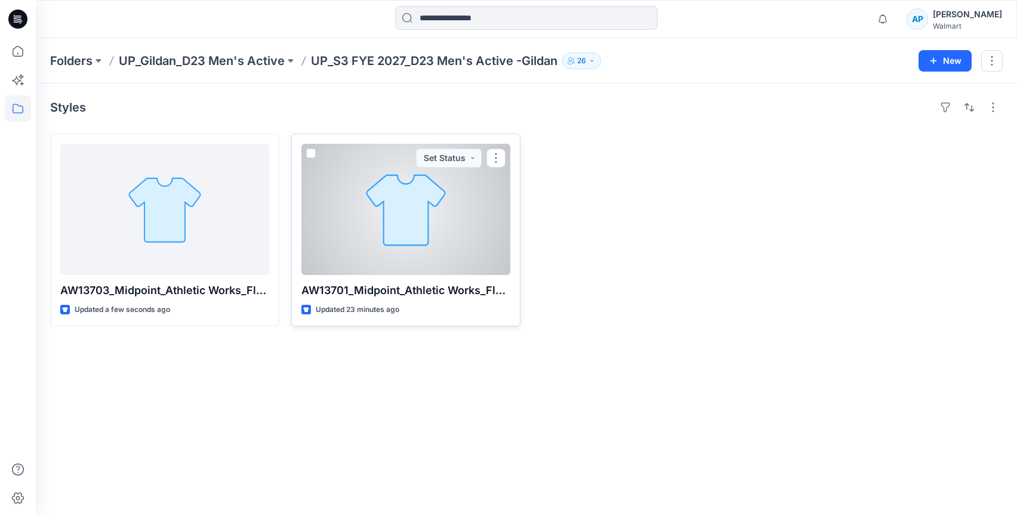
click at [415, 202] on div at bounding box center [405, 209] width 209 height 131
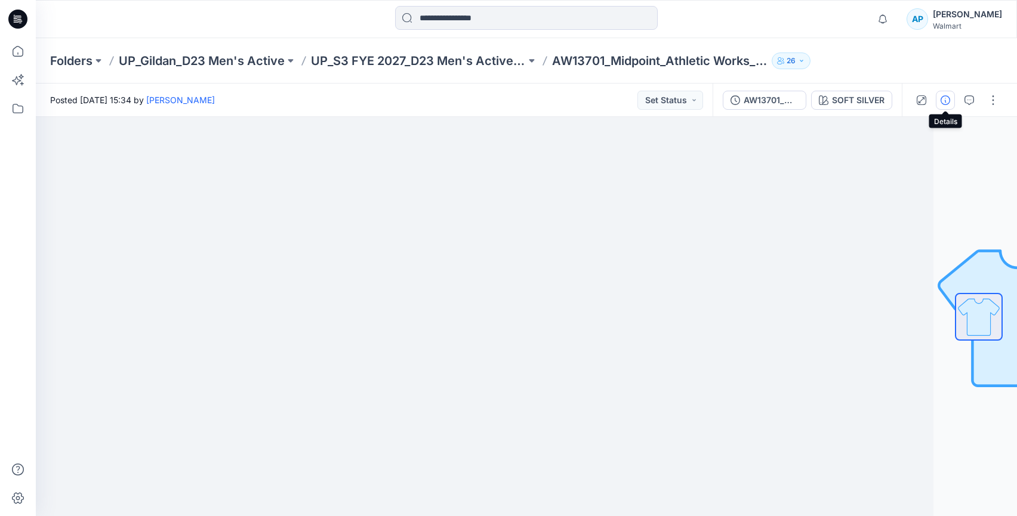
click at [949, 103] on icon "button" at bounding box center [945, 100] width 10 height 10
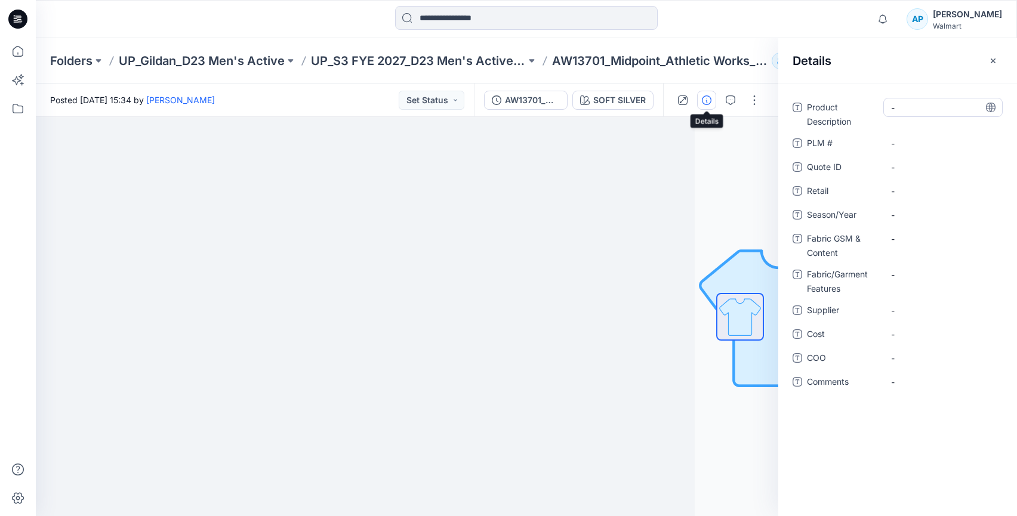
click at [899, 115] on div "-" at bounding box center [942, 107] width 119 height 19
type textarea "**********"
click at [875, 81] on div "Details" at bounding box center [897, 60] width 239 height 45
click at [893, 140] on \ "-" at bounding box center [943, 143] width 104 height 13
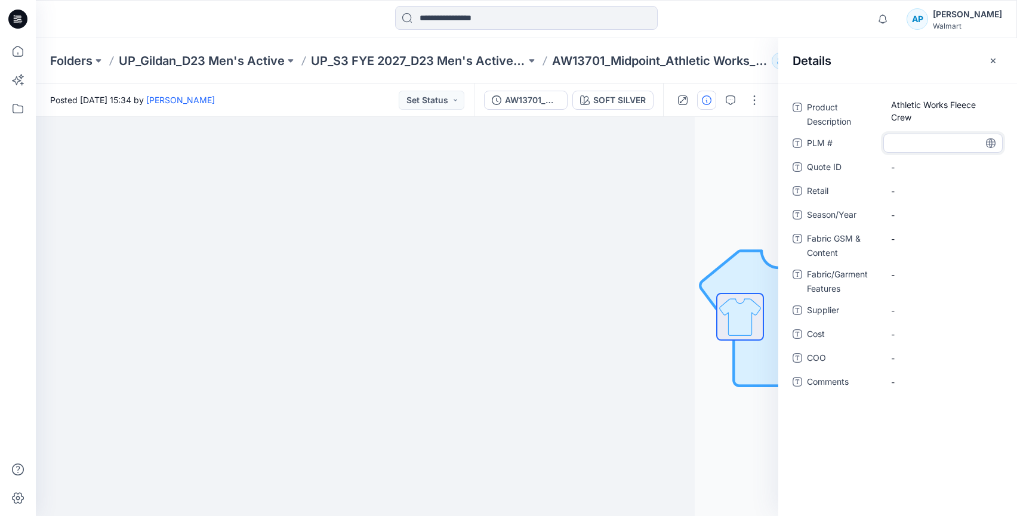
type textarea "*******"
click at [857, 81] on div "Details" at bounding box center [897, 60] width 239 height 45
click at [919, 237] on Content "-" at bounding box center [943, 239] width 104 height 13
type textarea "**********"
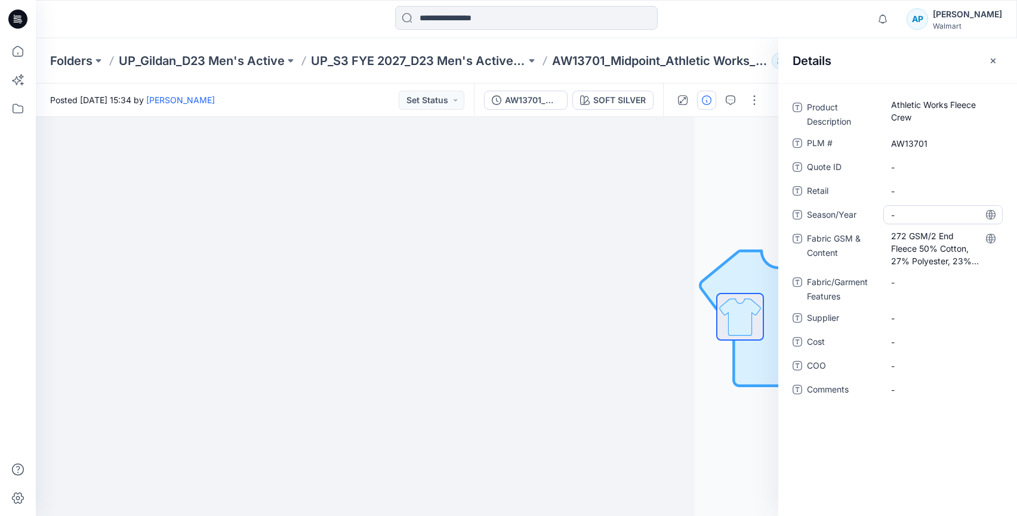
click at [908, 215] on span "-" at bounding box center [943, 215] width 104 height 13
type textarea "****"
drag, startPoint x: 745, startPoint y: 20, endPoint x: 754, endPoint y: 30, distance: 13.1
click at [745, 20] on div at bounding box center [526, 19] width 490 height 26
click at [910, 325] on div "-" at bounding box center [942, 317] width 119 height 19
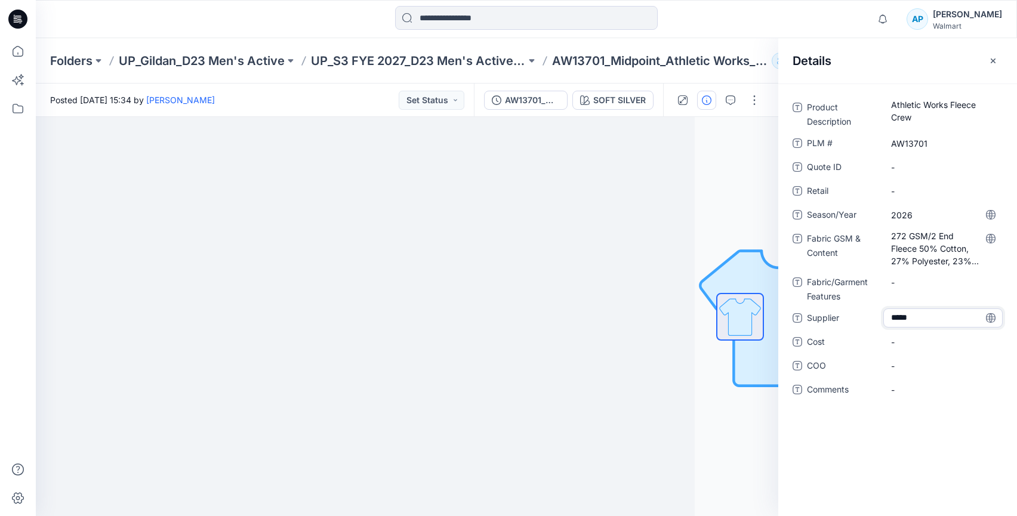
type textarea "******"
click at [885, 70] on div "Details" at bounding box center [897, 60] width 239 height 45
click at [989, 59] on icon "button" at bounding box center [993, 61] width 10 height 10
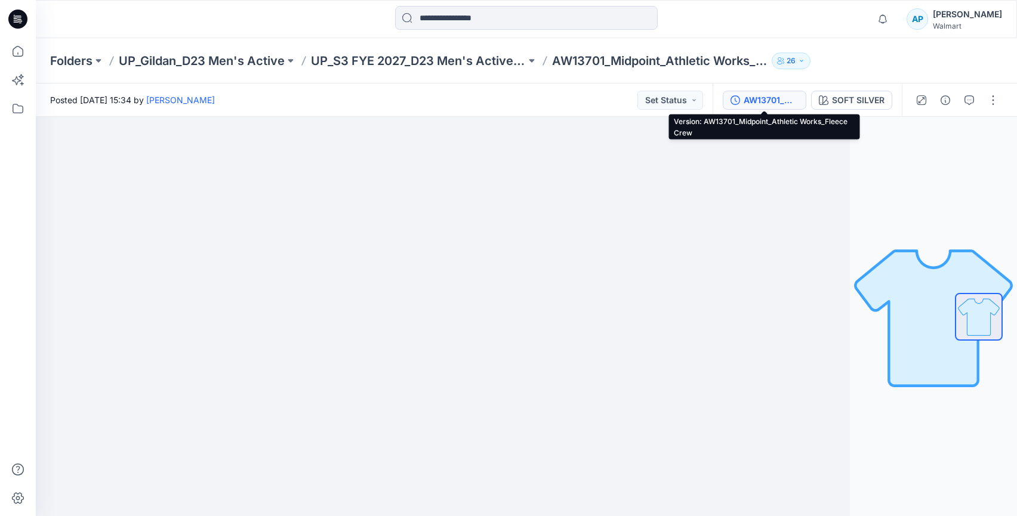
click at [760, 101] on div "AW13701_Midpoint_Athletic Works_Fleece Crew" at bounding box center [770, 100] width 55 height 13
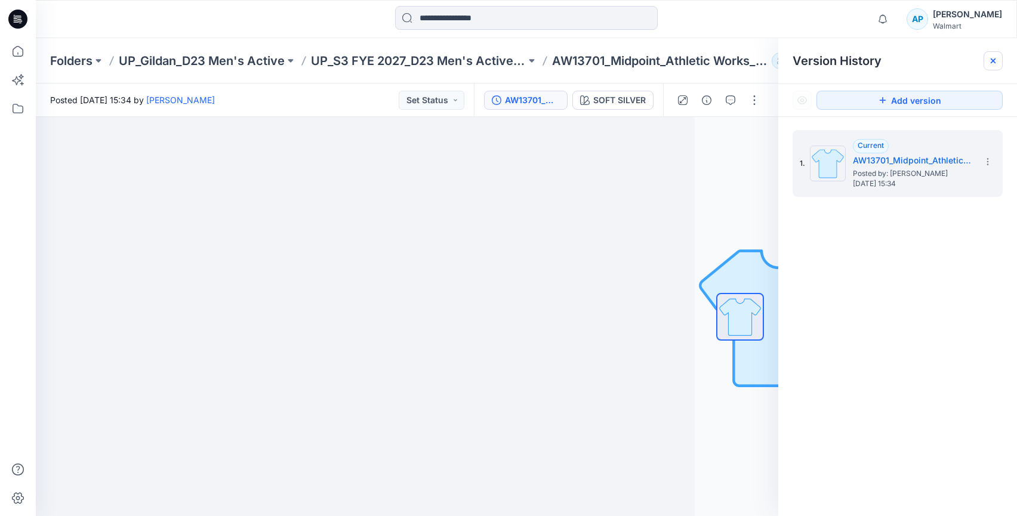
click at [998, 62] on div at bounding box center [992, 60] width 19 height 19
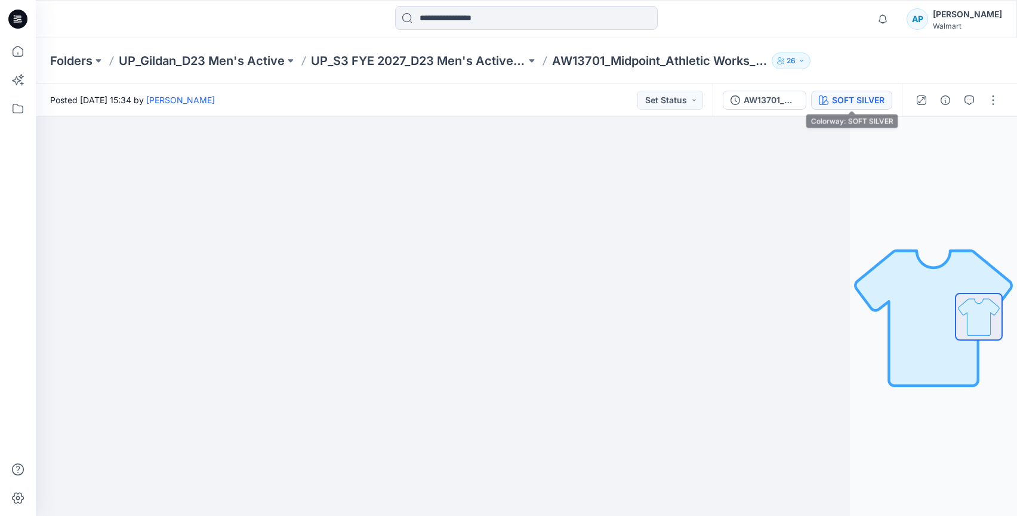
click at [851, 105] on div "SOFT SILVER" at bounding box center [858, 100] width 53 height 13
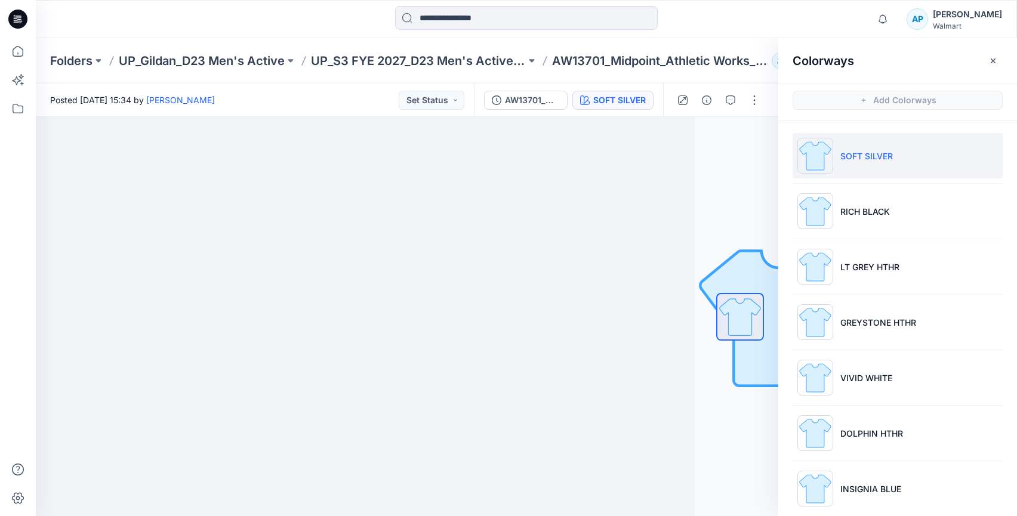
click at [859, 151] on p "SOFT SILVER" at bounding box center [866, 156] width 53 height 13
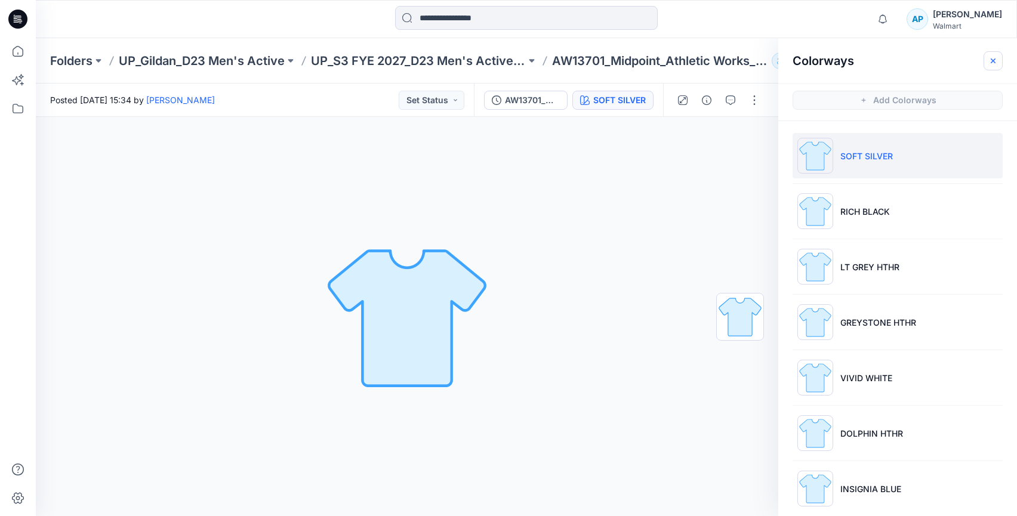
click at [1004, 60] on div "Colorways" at bounding box center [897, 60] width 239 height 45
click at [1001, 60] on button "button" at bounding box center [992, 60] width 19 height 19
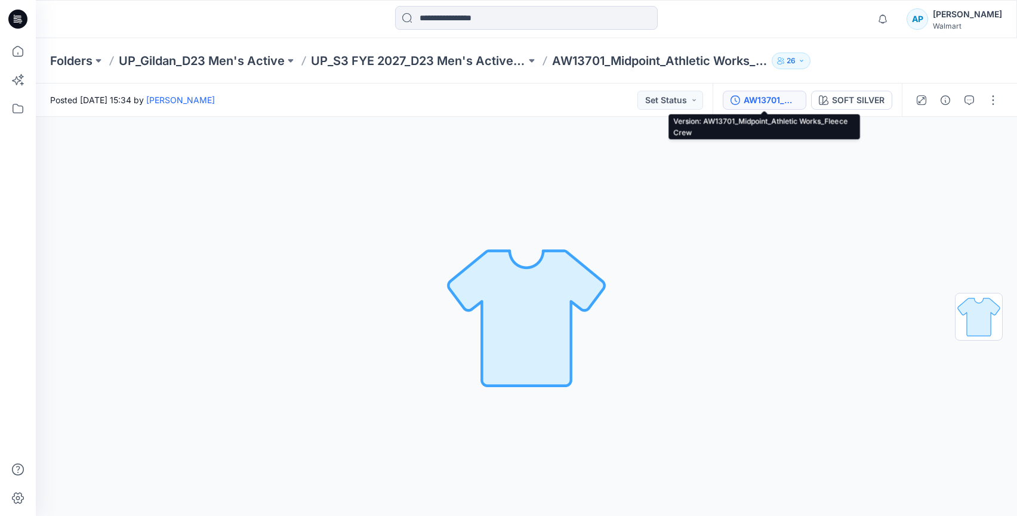
click at [779, 98] on div "AW13701_Midpoint_Athletic Works_Fleece Crew" at bounding box center [770, 100] width 55 height 13
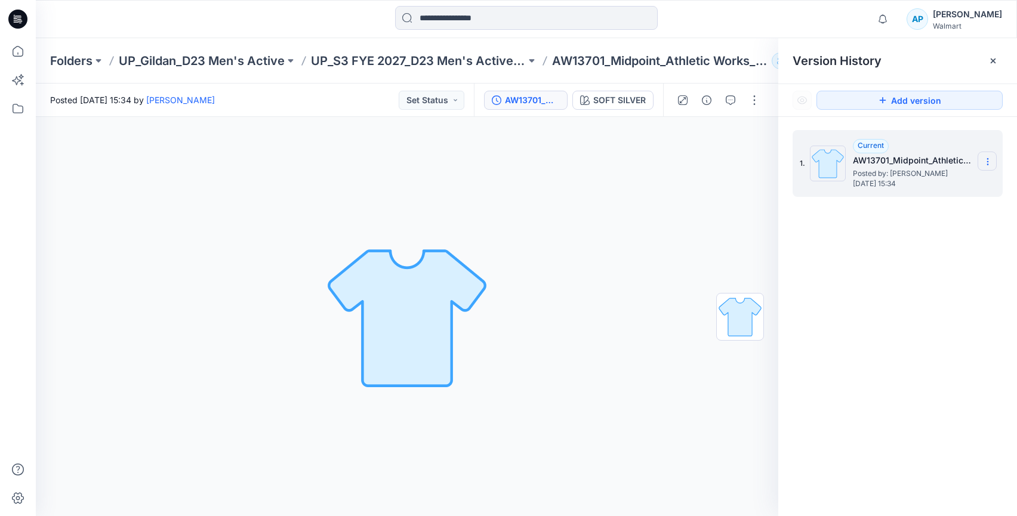
click at [987, 165] on icon at bounding box center [987, 164] width 1 height 1
click at [715, 35] on div "Notifications Your style AW24454 is ready [DATE] 16:57 Your style AW24455 is re…" at bounding box center [526, 19] width 981 height 38
click at [992, 61] on g at bounding box center [992, 60] width 5 height 5
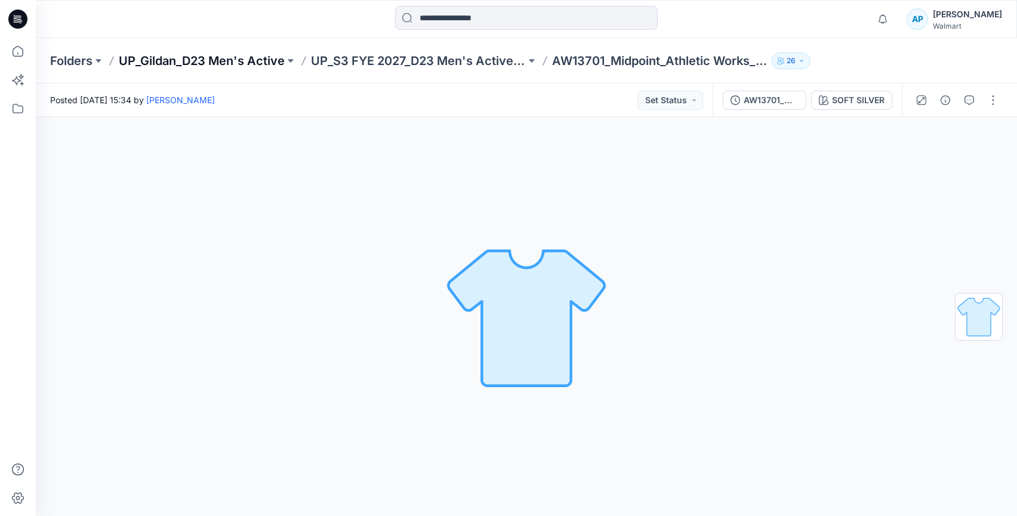
click at [233, 59] on p "UP_Gildan_D23 Men's Active" at bounding box center [202, 61] width 166 height 17
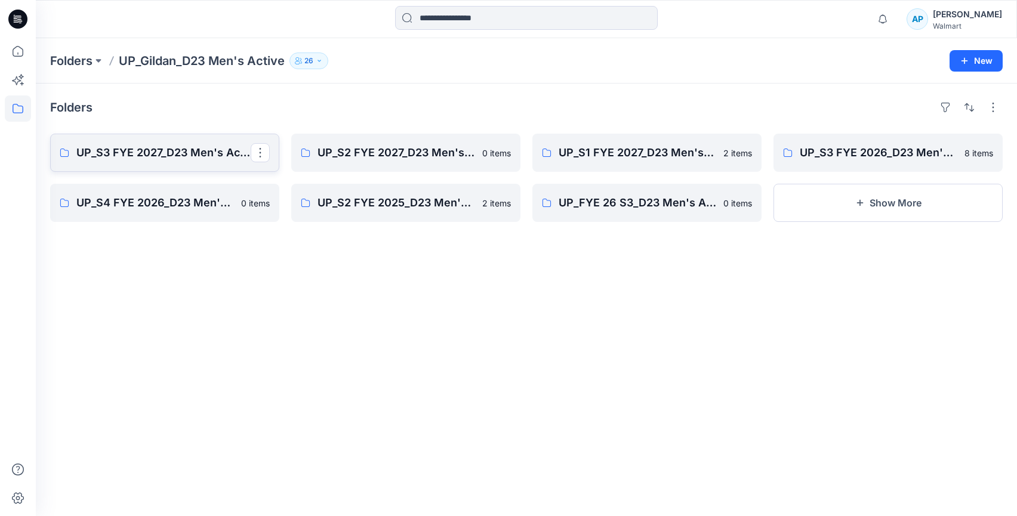
click at [206, 149] on p "UP_S3 FYE 2027_D23 Men's Active -Gildan" at bounding box center [163, 152] width 174 height 17
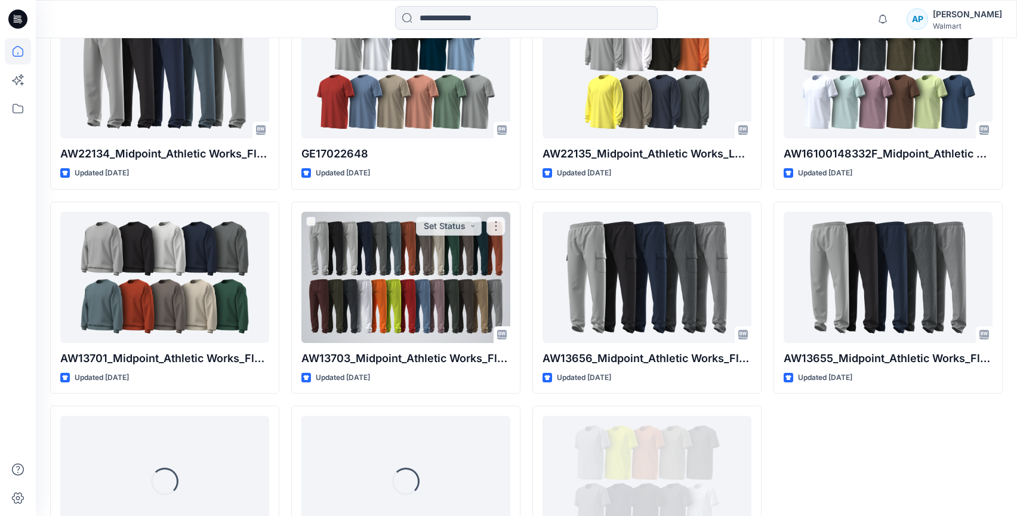
scroll to position [583, 0]
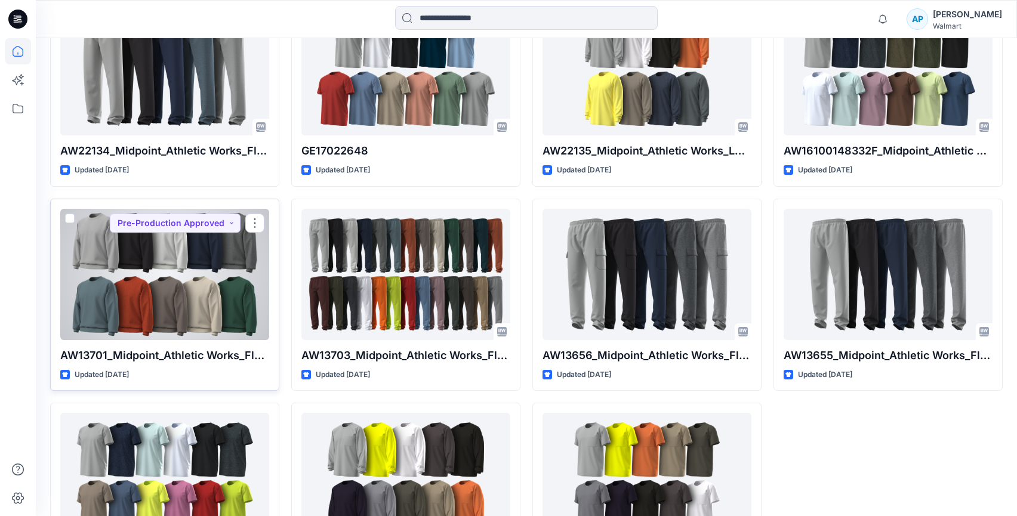
click at [141, 259] on div at bounding box center [164, 274] width 209 height 131
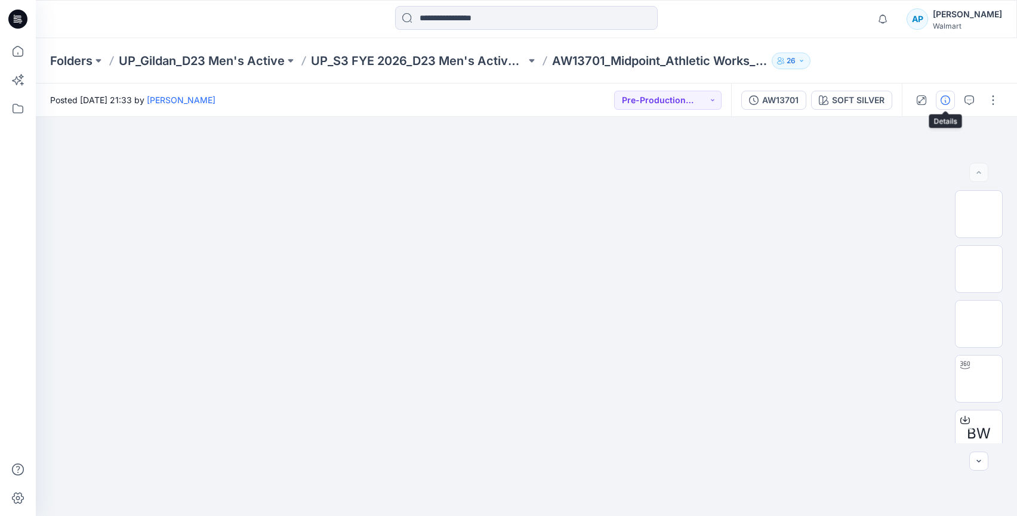
click at [948, 102] on icon "button" at bounding box center [945, 100] width 10 height 10
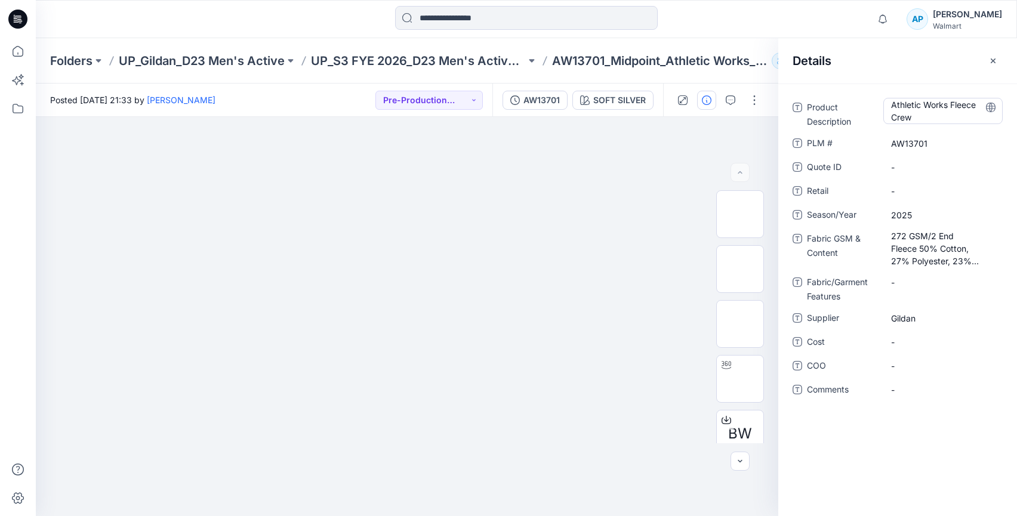
click at [903, 109] on Description "Athletic Works Fleece Crew" at bounding box center [943, 110] width 104 height 25
drag, startPoint x: 911, startPoint y: 115, endPoint x: 872, endPoint y: 97, distance: 43.0
click at [872, 97] on div "**********" at bounding box center [897, 300] width 239 height 433
click at [922, 149] on \ "AW13701" at bounding box center [943, 143] width 104 height 13
click at [868, 136] on div "PLM # *******" at bounding box center [897, 143] width 210 height 19
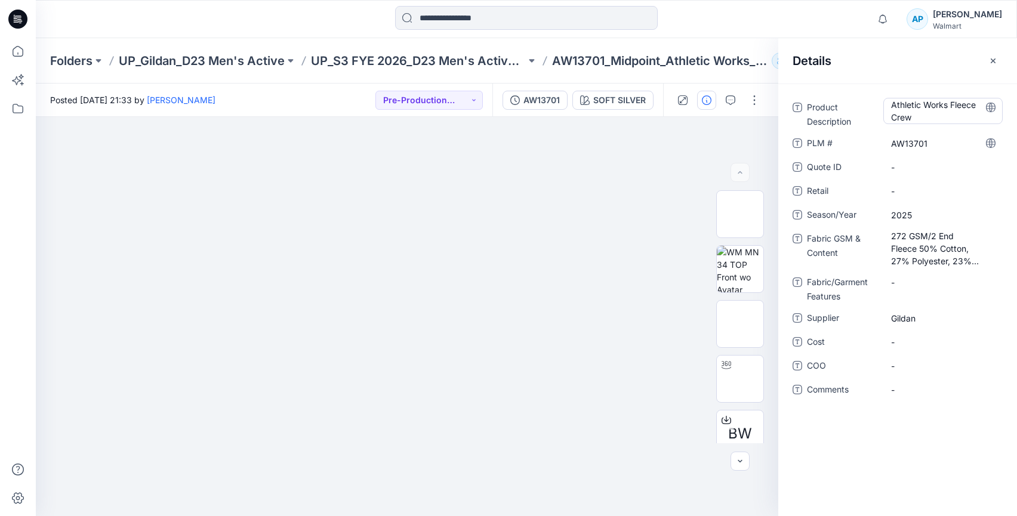
click at [909, 112] on Description "Athletic Works Fleece Crew" at bounding box center [943, 110] width 104 height 25
drag, startPoint x: 882, startPoint y: 102, endPoint x: 877, endPoint y: 98, distance: 7.3
click at [877, 98] on div "**********" at bounding box center [897, 113] width 210 height 31
click at [918, 252] on Content "272 GSM/2 End Fleece 50% Cotton, 27% Polyester, 23% Recycled Polyester MVS 24/1…" at bounding box center [943, 249] width 104 height 38
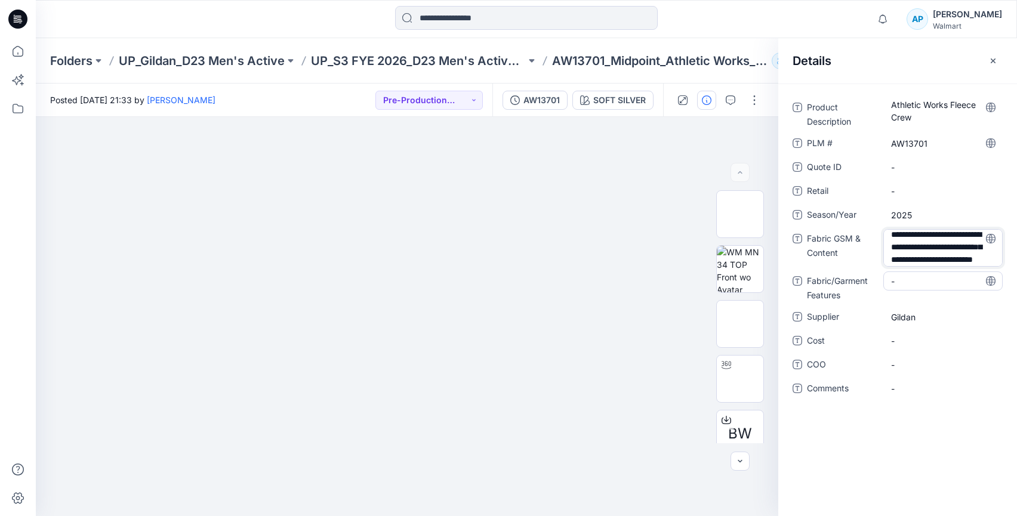
drag, startPoint x: 895, startPoint y: 239, endPoint x: 977, endPoint y: 274, distance: 89.0
click at [977, 274] on div "**********" at bounding box center [897, 255] width 210 height 314
click at [931, 116] on Description "Athletic Works Fleece Crew" at bounding box center [943, 110] width 104 height 25
drag, startPoint x: 912, startPoint y: 119, endPoint x: 872, endPoint y: 104, distance: 43.0
click at [872, 104] on div "**********" at bounding box center [897, 113] width 210 height 31
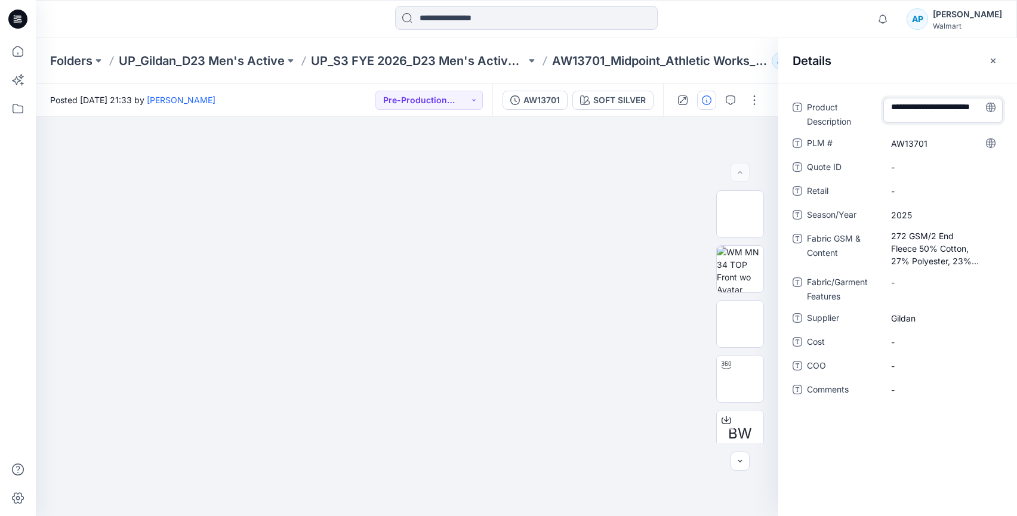
click at [865, 78] on div "Details" at bounding box center [897, 60] width 239 height 45
click at [904, 145] on \ "AW13701" at bounding box center [943, 143] width 104 height 13
drag, startPoint x: 930, startPoint y: 147, endPoint x: 870, endPoint y: 141, distance: 60.5
click at [870, 141] on div "PLM # *******" at bounding box center [897, 143] width 210 height 19
click at [884, 76] on div "Details" at bounding box center [897, 60] width 239 height 45
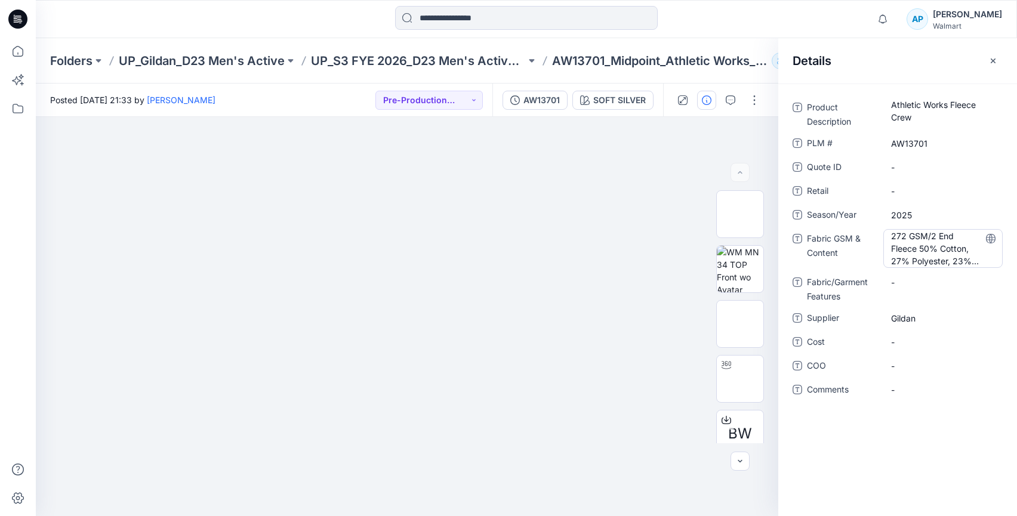
click at [905, 241] on Content "272 GSM/2 End Fleece 50% Cotton, 27% Polyester, 23% Recycled Polyester MVS 24/1…" at bounding box center [943, 249] width 104 height 38
drag, startPoint x: 911, startPoint y: 242, endPoint x: 976, endPoint y: 276, distance: 72.9
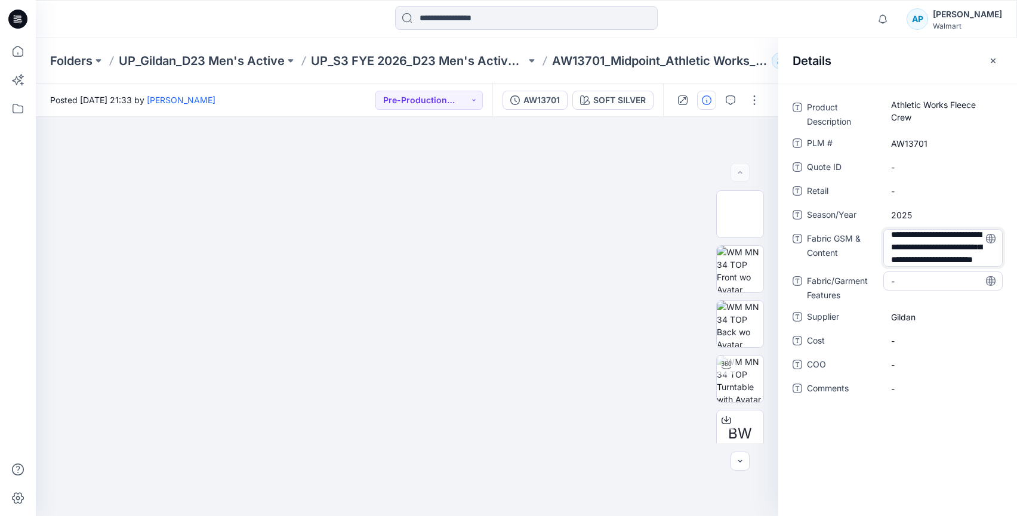
click at [976, 276] on div "**********" at bounding box center [897, 255] width 210 height 314
drag, startPoint x: 912, startPoint y: 78, endPoint x: 893, endPoint y: 75, distance: 19.9
click at [912, 78] on div "Details" at bounding box center [897, 60] width 239 height 45
